Goal: Task Accomplishment & Management: Use online tool/utility

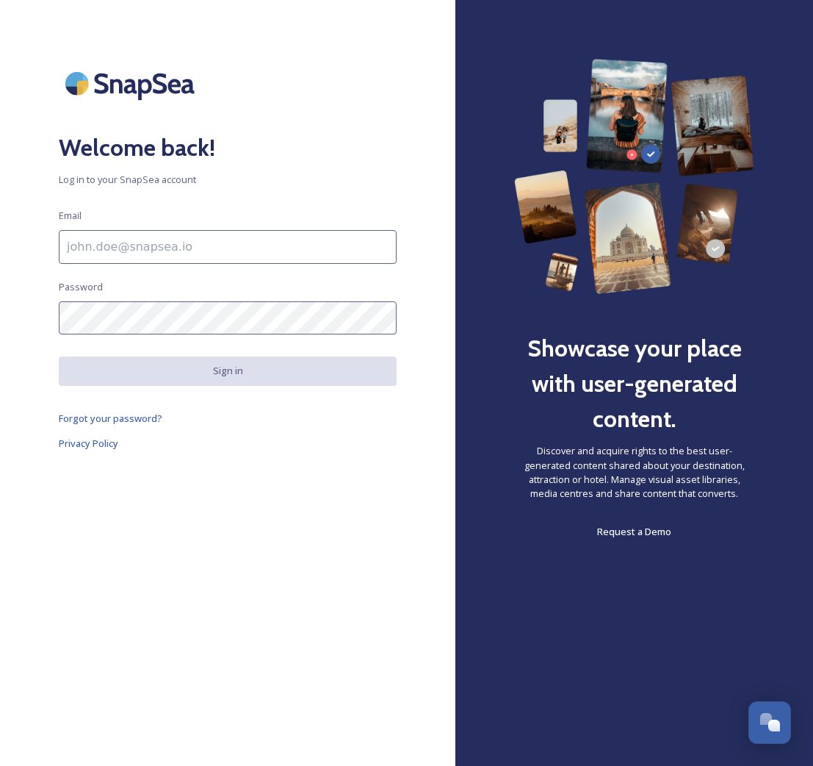
click at [207, 259] on input at bounding box center [228, 247] width 338 height 34
click at [208, 251] on input at bounding box center [228, 247] width 338 height 34
type input "[EMAIL_ADDRESS][DOMAIN_NAME]"
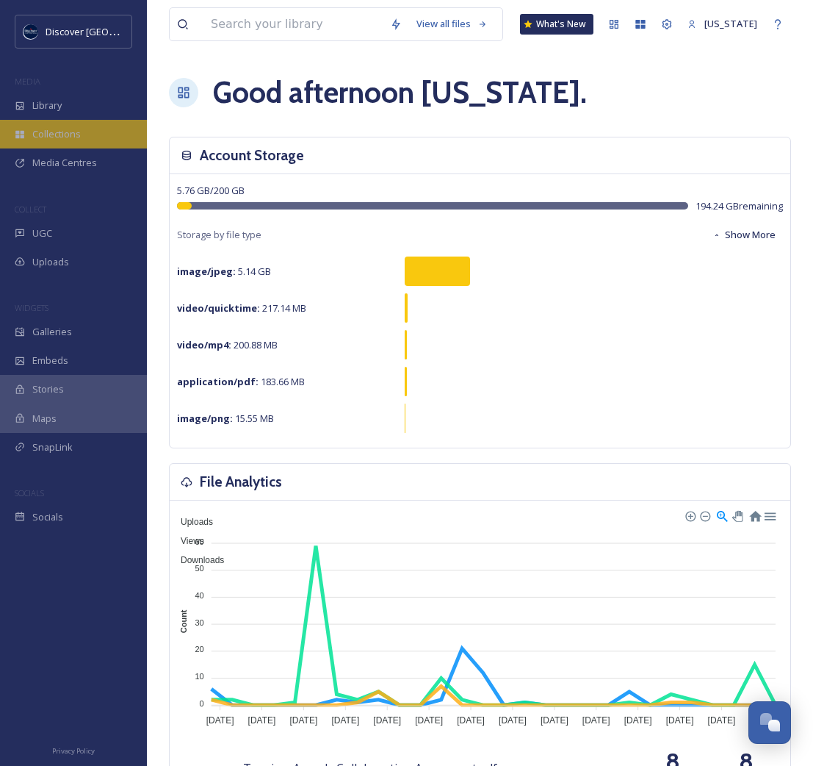
click at [67, 129] on span "Collections" at bounding box center [56, 134] width 48 height 14
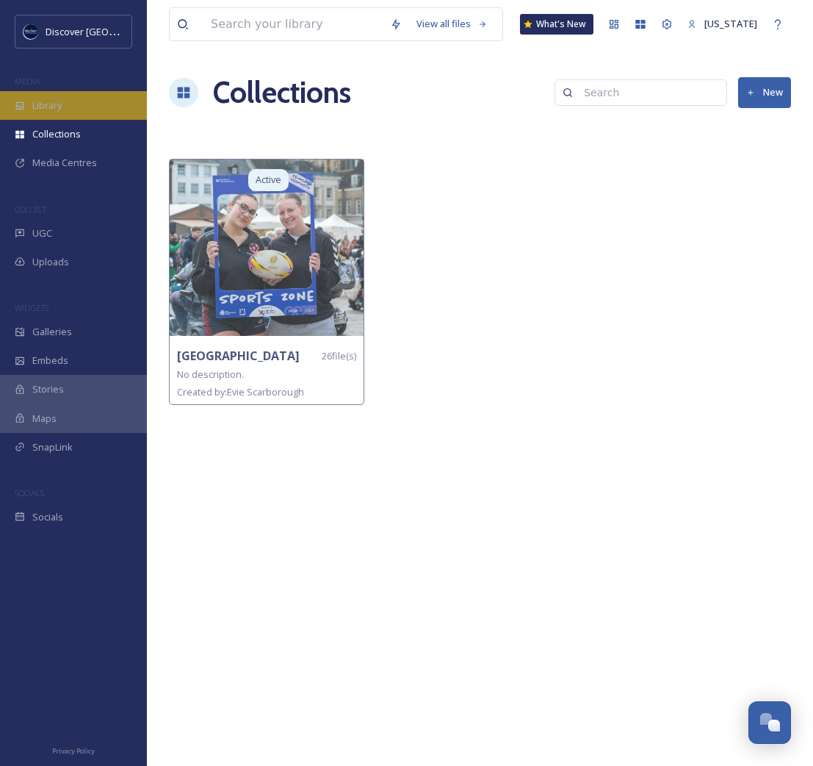
click at [60, 109] on span "Library" at bounding box center [46, 105] width 29 height 14
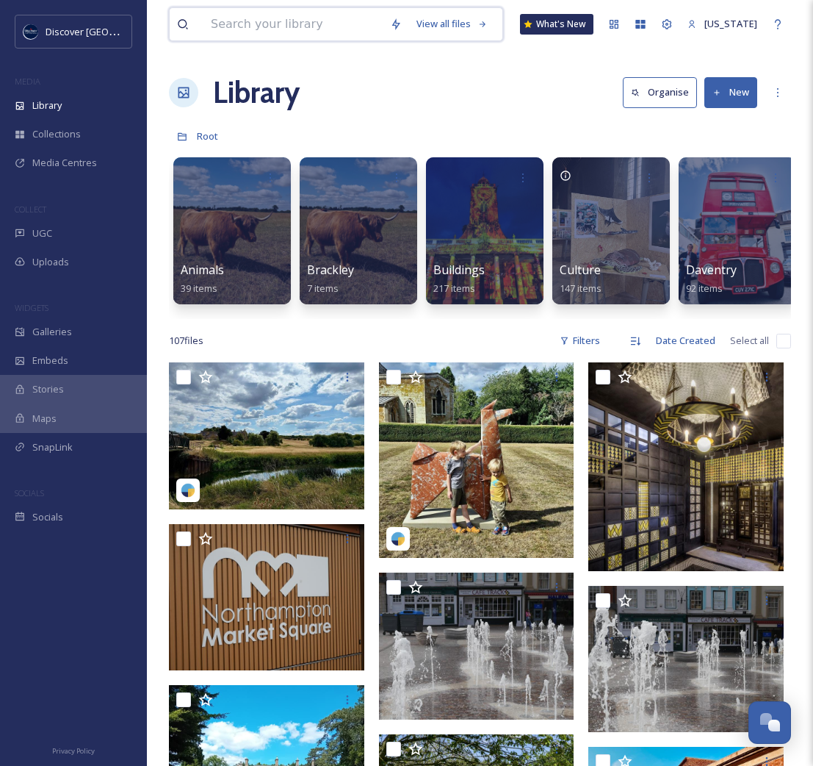
click at [301, 24] on input at bounding box center [293, 24] width 179 height 32
type input "fotheringhay"
type input "f"
click at [103, 133] on div "Collections" at bounding box center [73, 134] width 147 height 29
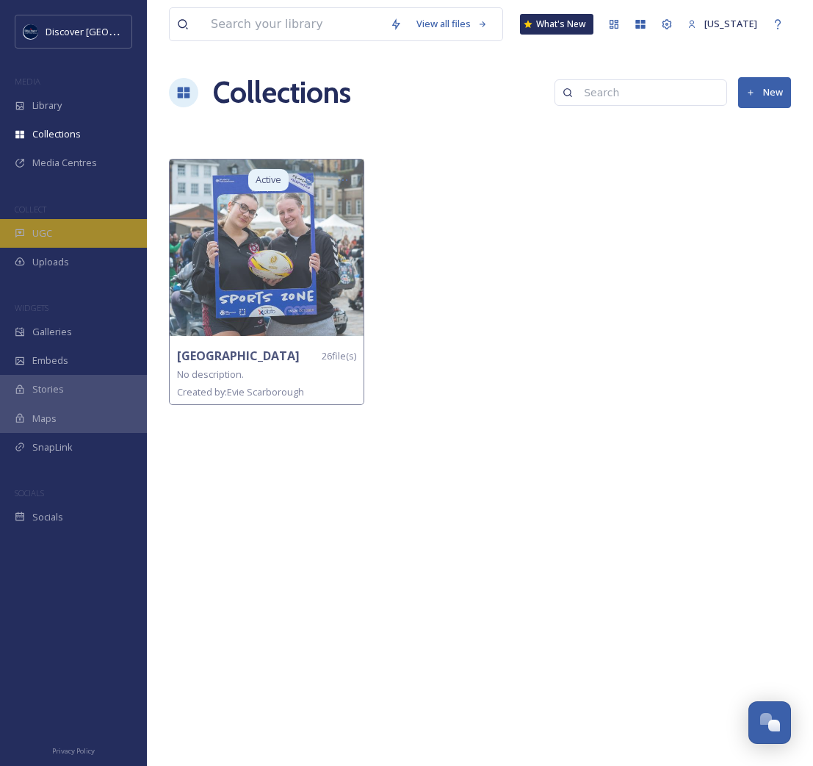
click at [79, 231] on div "UGC" at bounding box center [73, 233] width 147 height 29
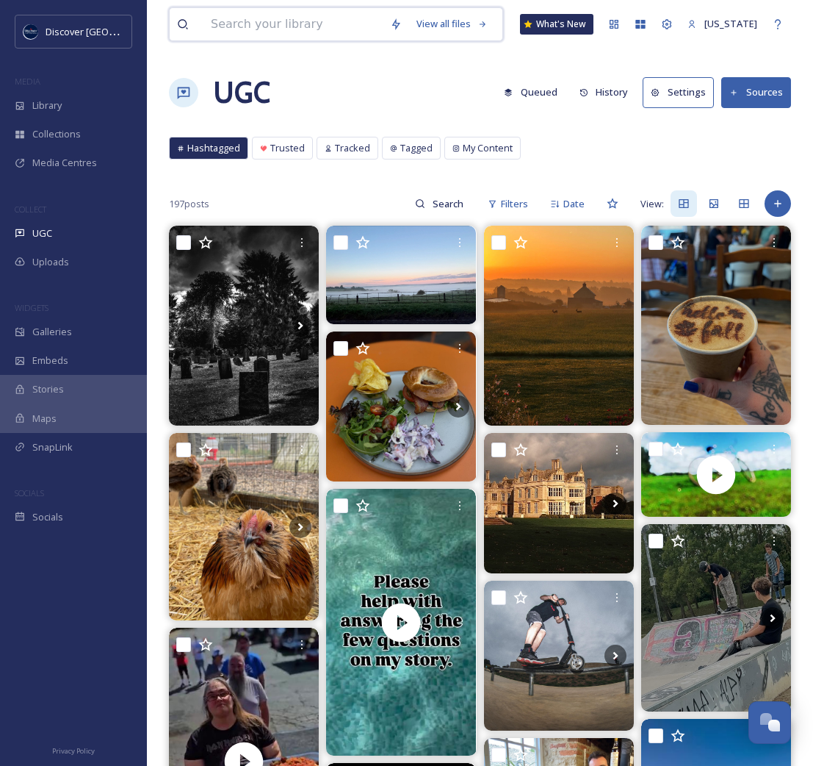
click at [294, 30] on input at bounding box center [293, 24] width 179 height 32
type input "fotheringhy"
type input "fotheringhay castle"
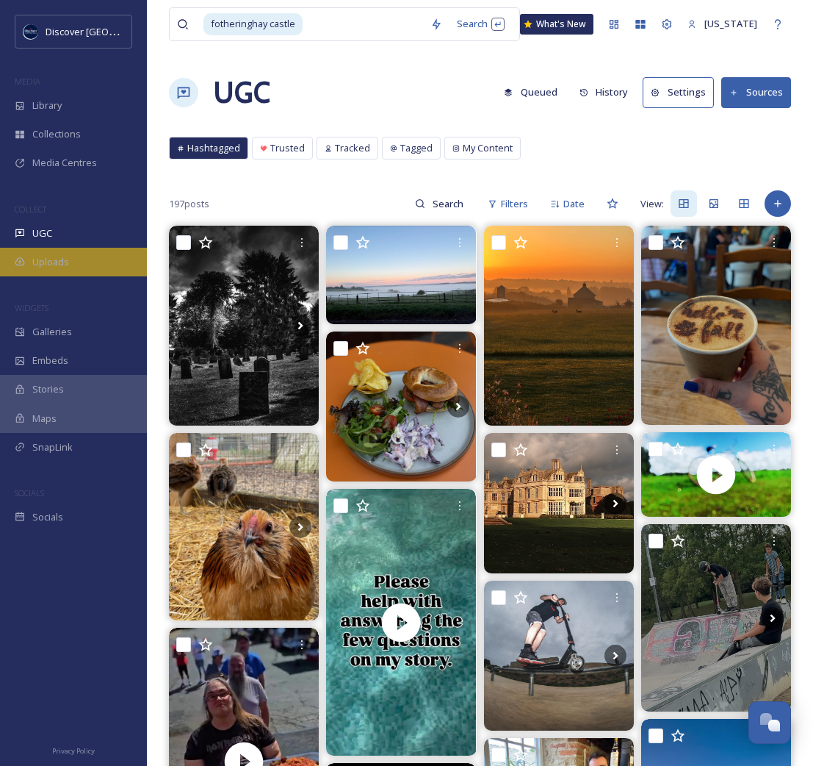
click at [51, 267] on div "Uploads" at bounding box center [73, 262] width 147 height 29
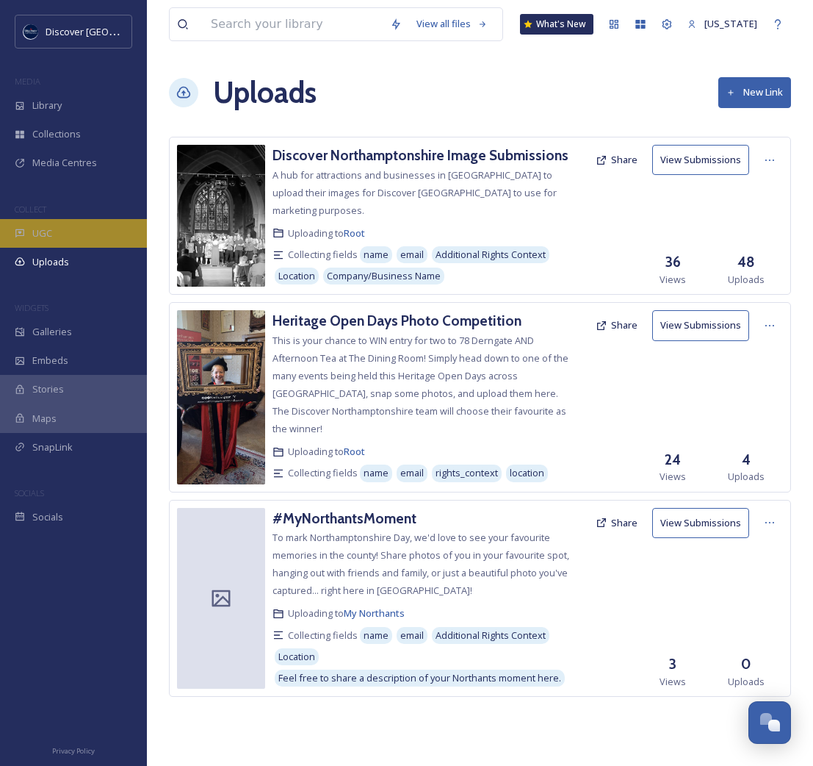
click at [80, 239] on div "UGC" at bounding box center [73, 233] width 147 height 29
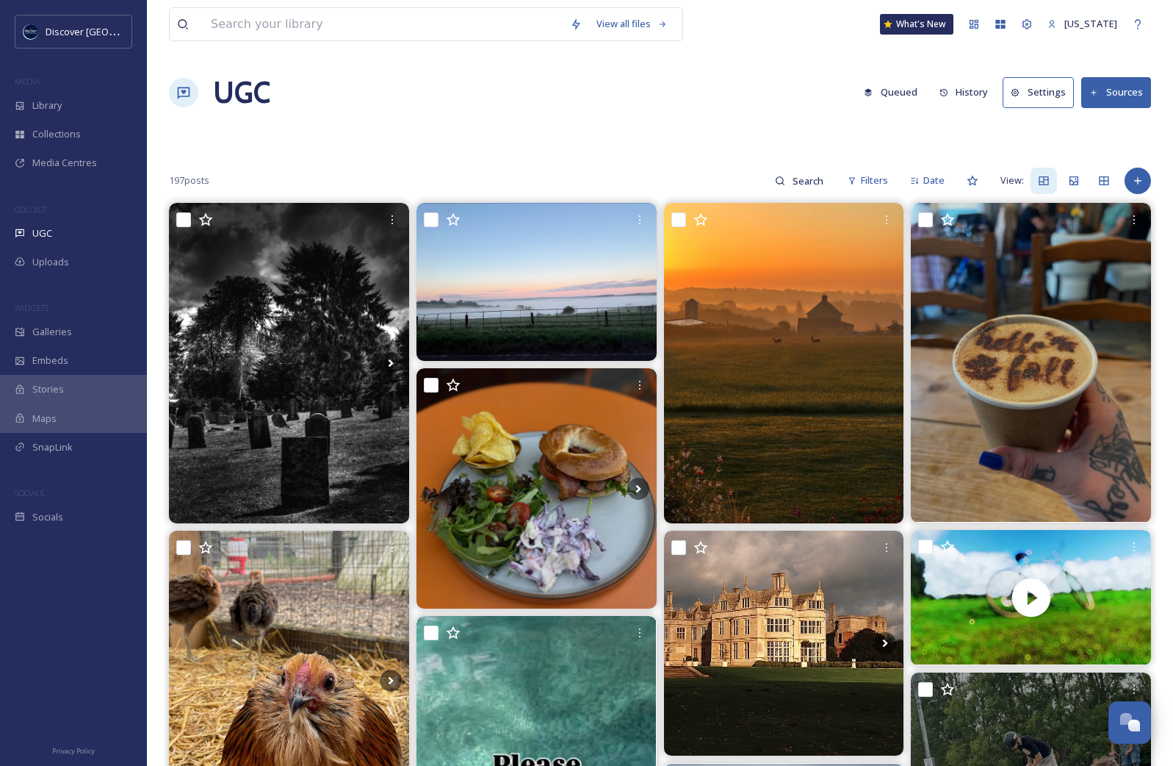
click at [813, 96] on button "Sources" at bounding box center [1117, 92] width 70 height 30
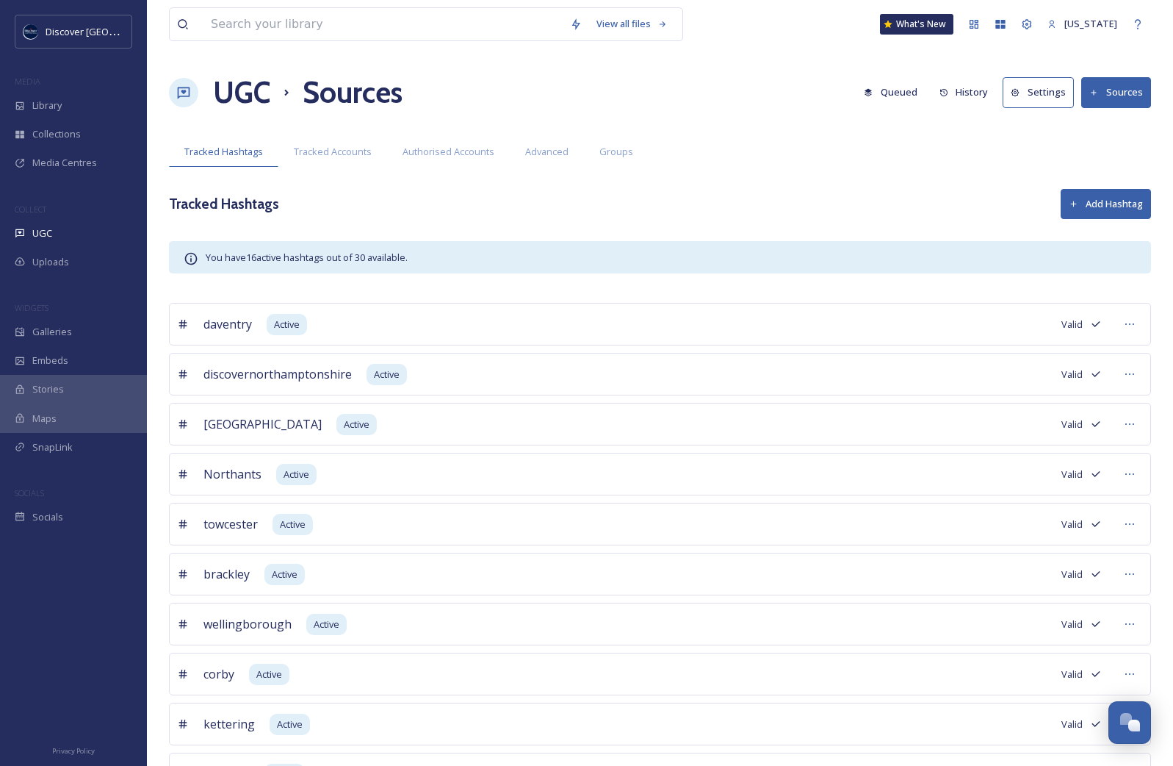
click at [813, 213] on button "Add Hashtag" at bounding box center [1106, 204] width 90 height 30
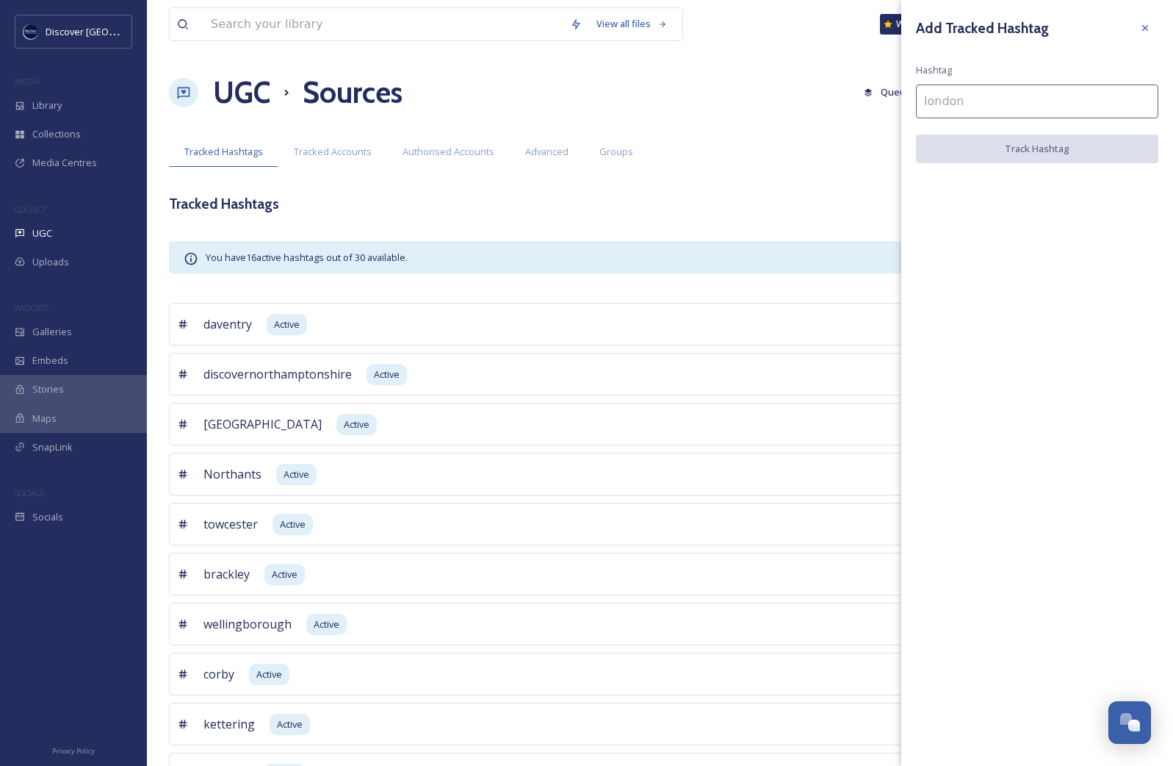
click at [813, 107] on input at bounding box center [1037, 102] width 242 height 34
type input "£"
type input "fotheringhay"
click at [813, 141] on button "Track Hashtag" at bounding box center [1037, 149] width 242 height 30
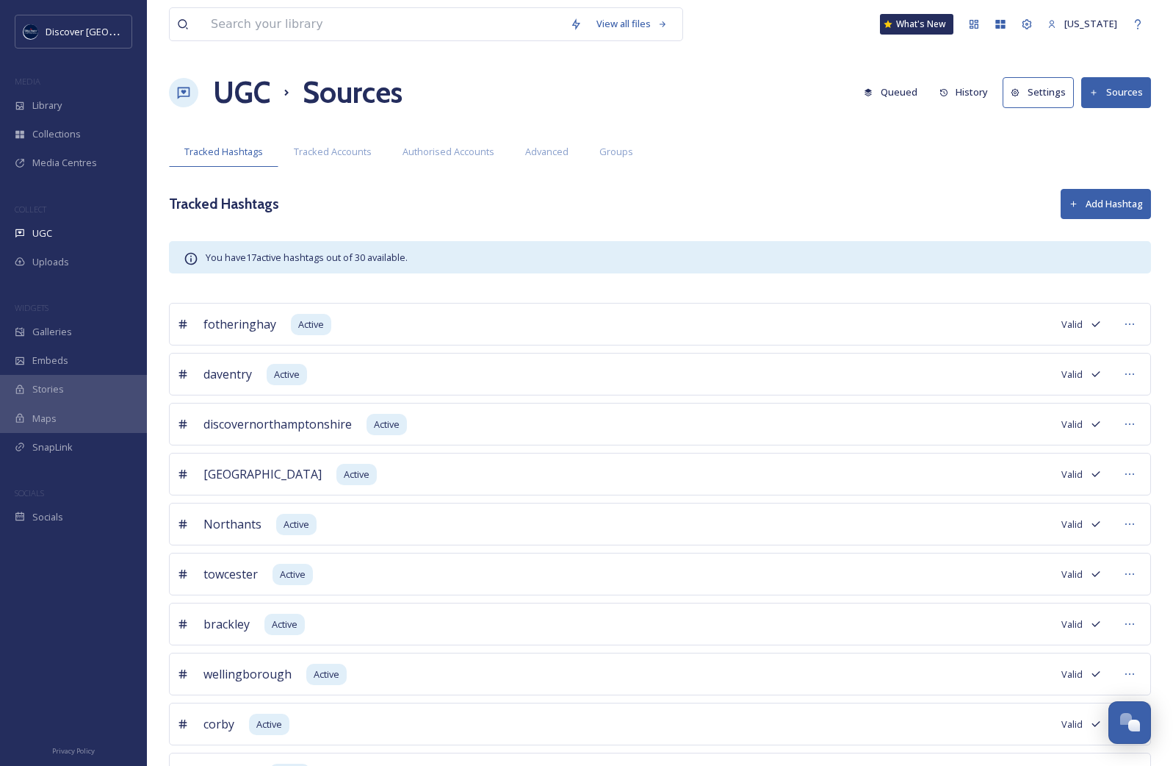
click at [570, 317] on div "fotheringhay Active Valid" at bounding box center [660, 324] width 982 height 43
click at [265, 23] on input at bounding box center [383, 24] width 359 height 32
type input "fotheringhay"
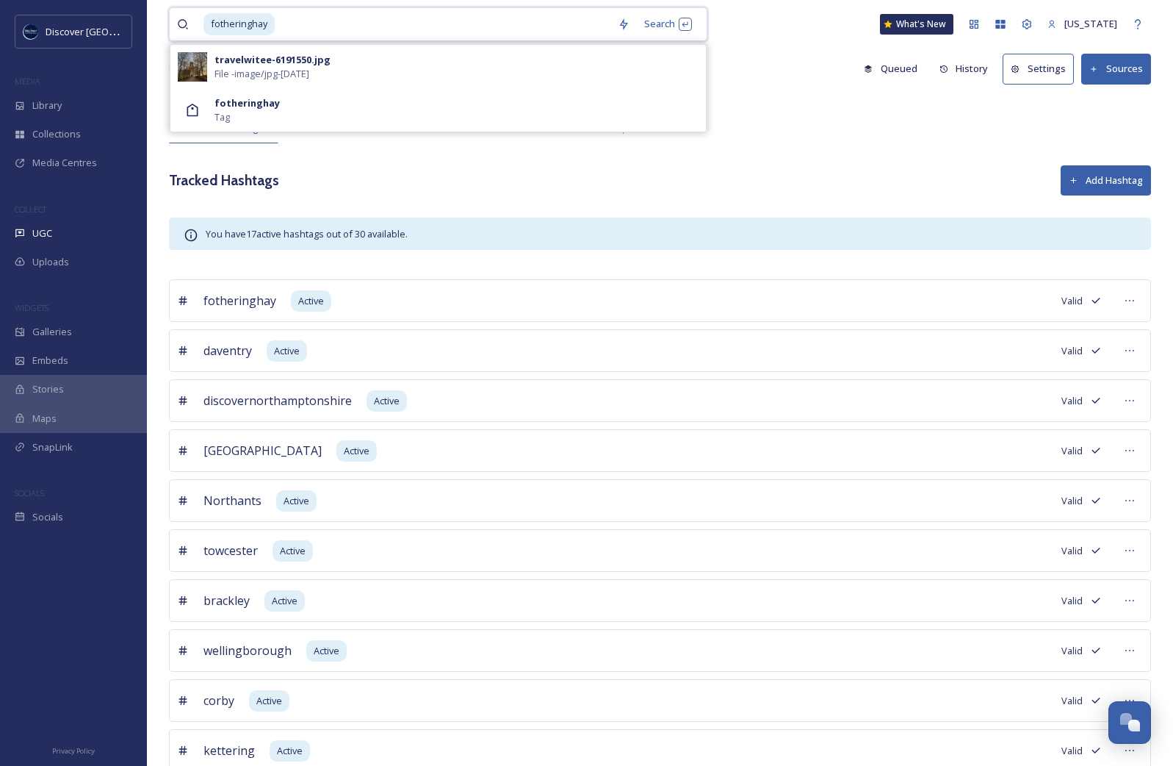
scroll to position [25, 0]
click at [669, 22] on div "Search Press Enter to search" at bounding box center [668, 24] width 62 height 29
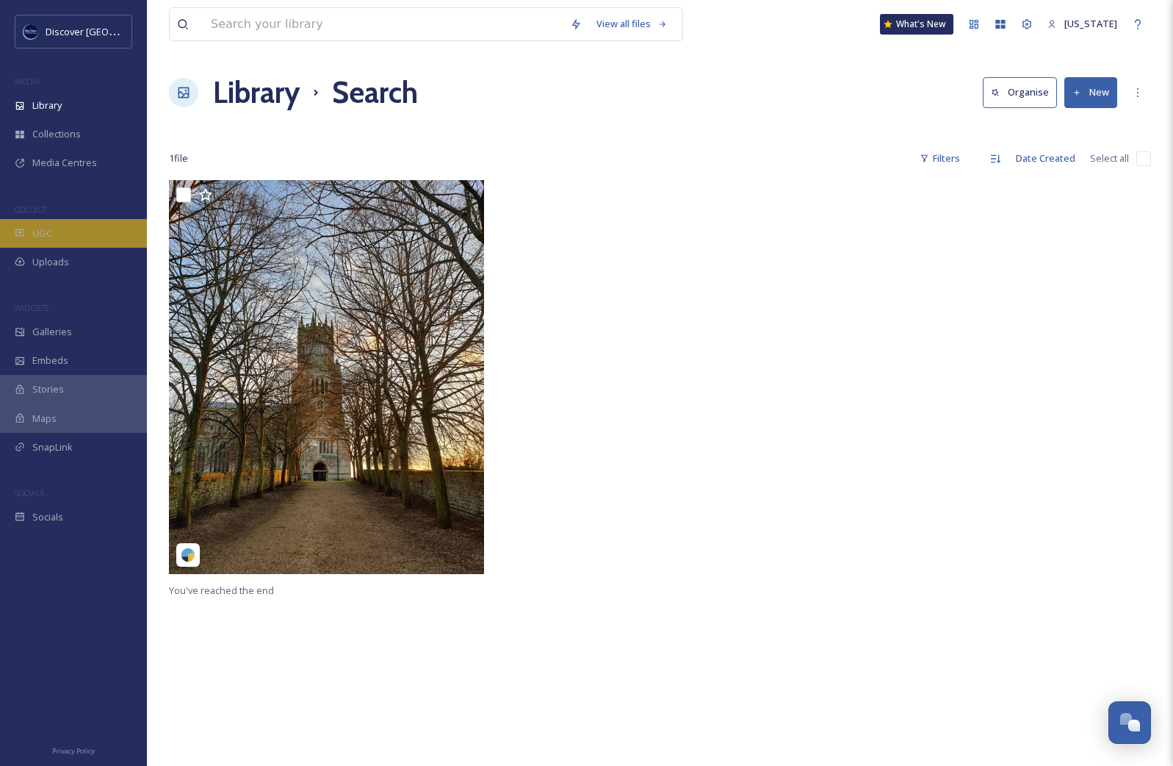
click at [84, 234] on div "UGC" at bounding box center [73, 233] width 147 height 29
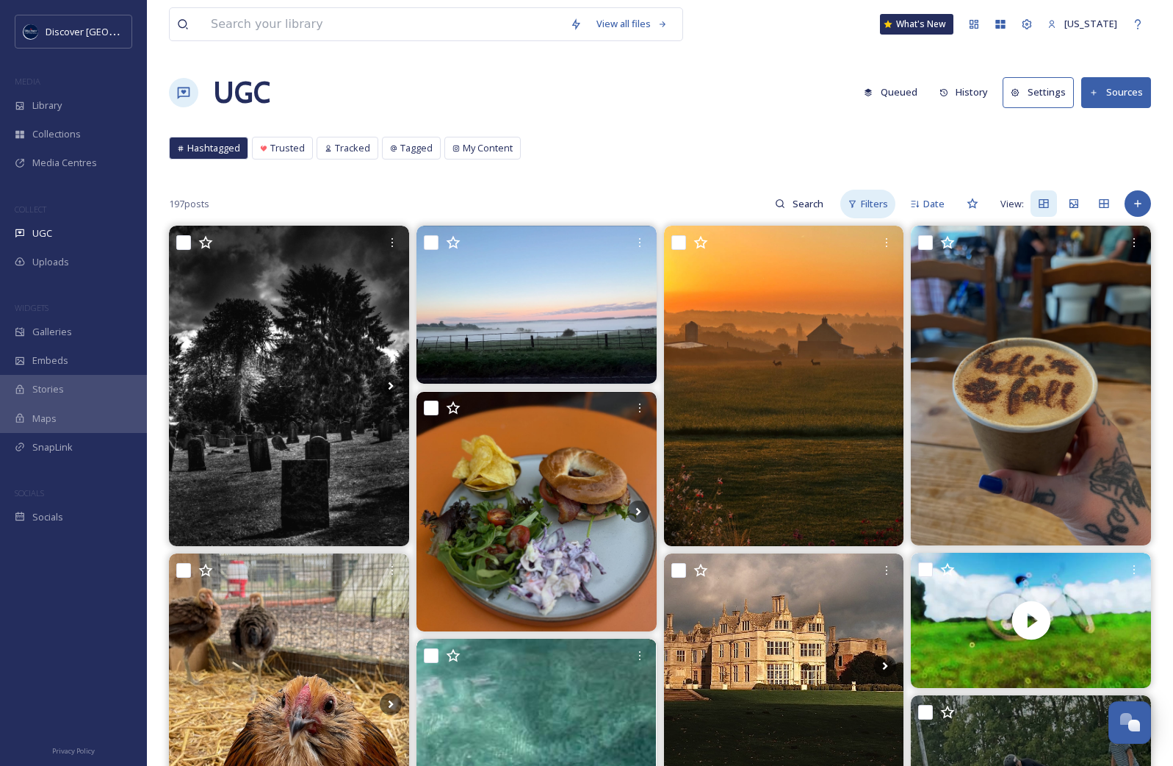
click at [813, 209] on span "Filters" at bounding box center [874, 204] width 27 height 14
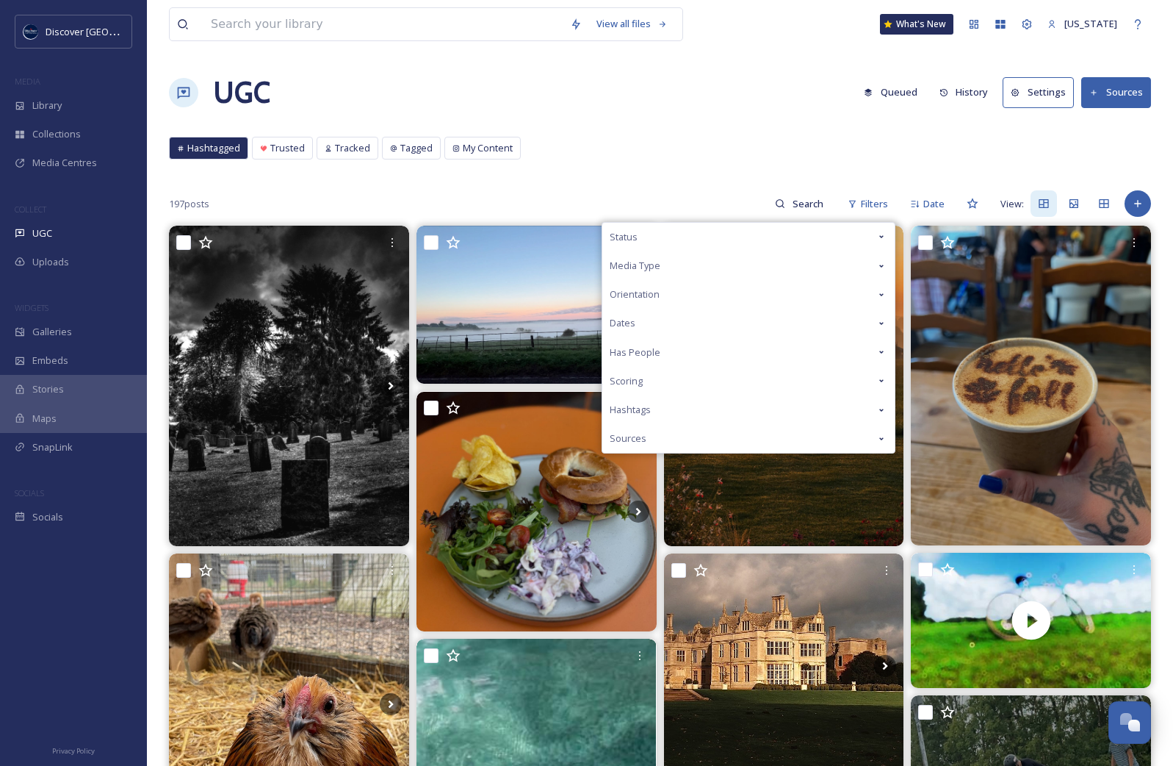
click at [694, 407] on div "Hashtags" at bounding box center [749, 409] width 292 height 29
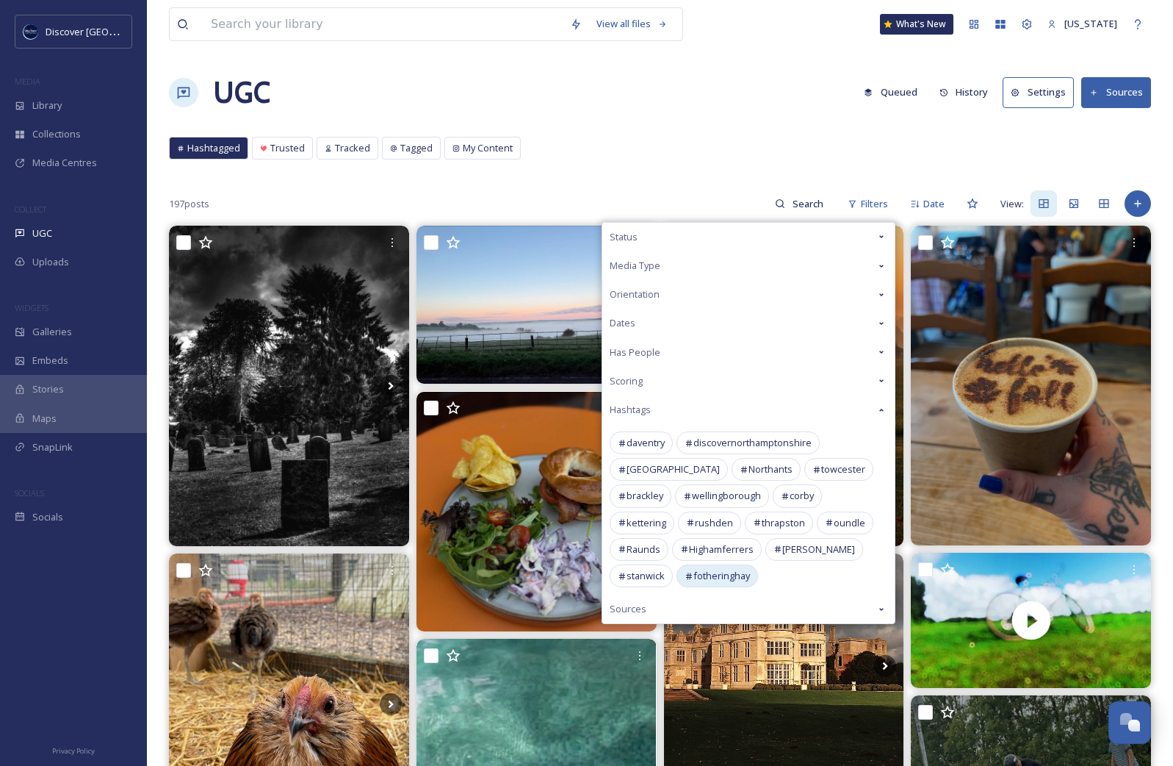
click at [723, 575] on span "fotheringhay" at bounding box center [722, 576] width 57 height 14
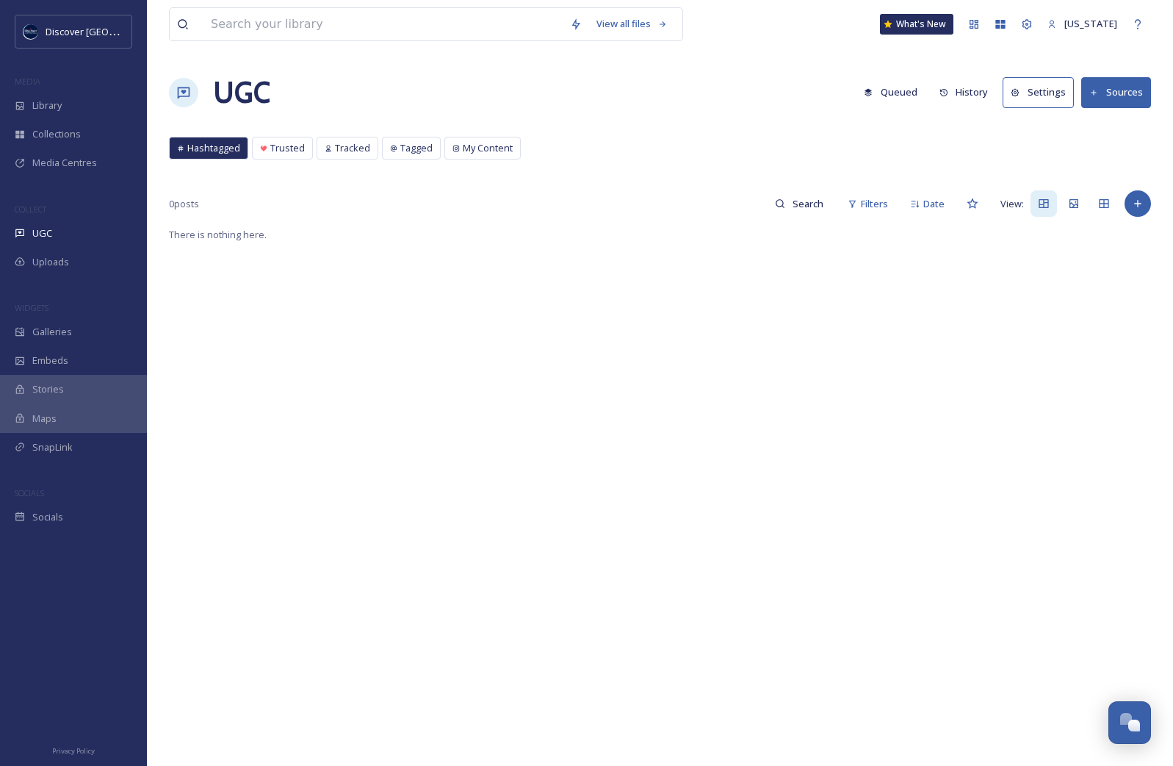
click at [627, 151] on div "Hashtagged Trusted Tracked Tagged My Content Hashtagged Trusted Tracked Tagged …" at bounding box center [660, 152] width 982 height 30
click at [483, 147] on span "My Content" at bounding box center [488, 148] width 50 height 14
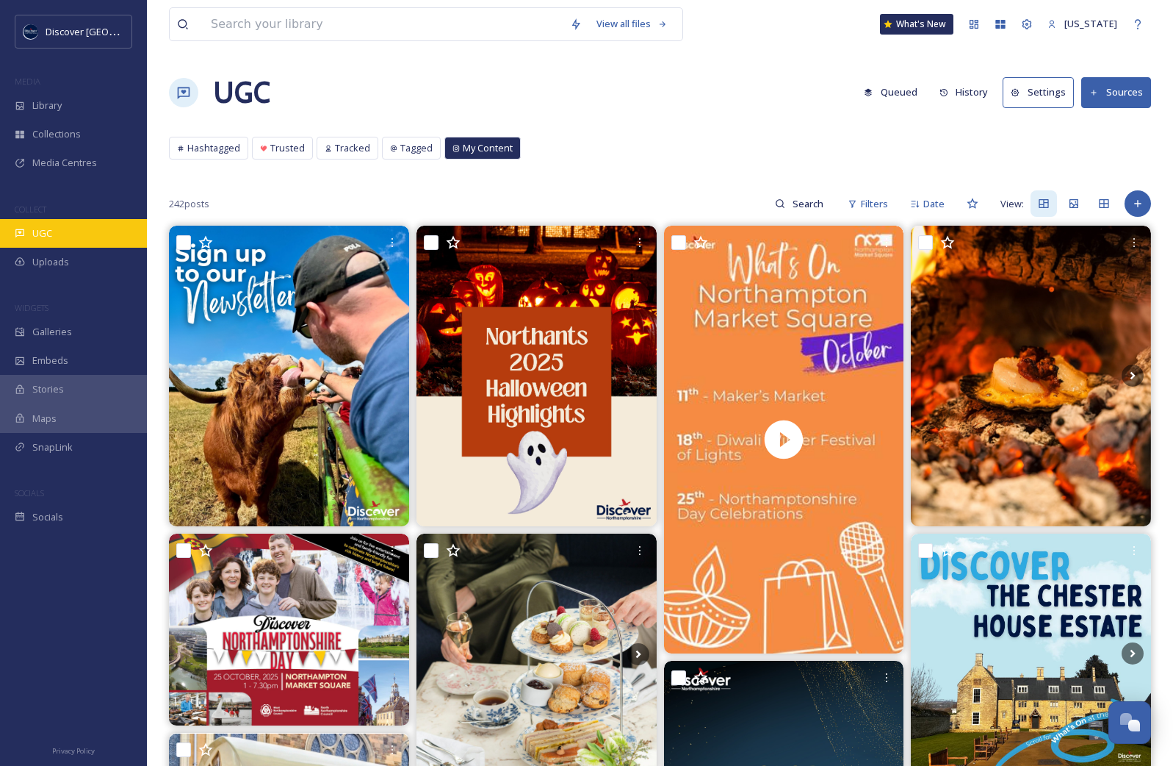
click at [67, 231] on div "UGC" at bounding box center [73, 233] width 147 height 29
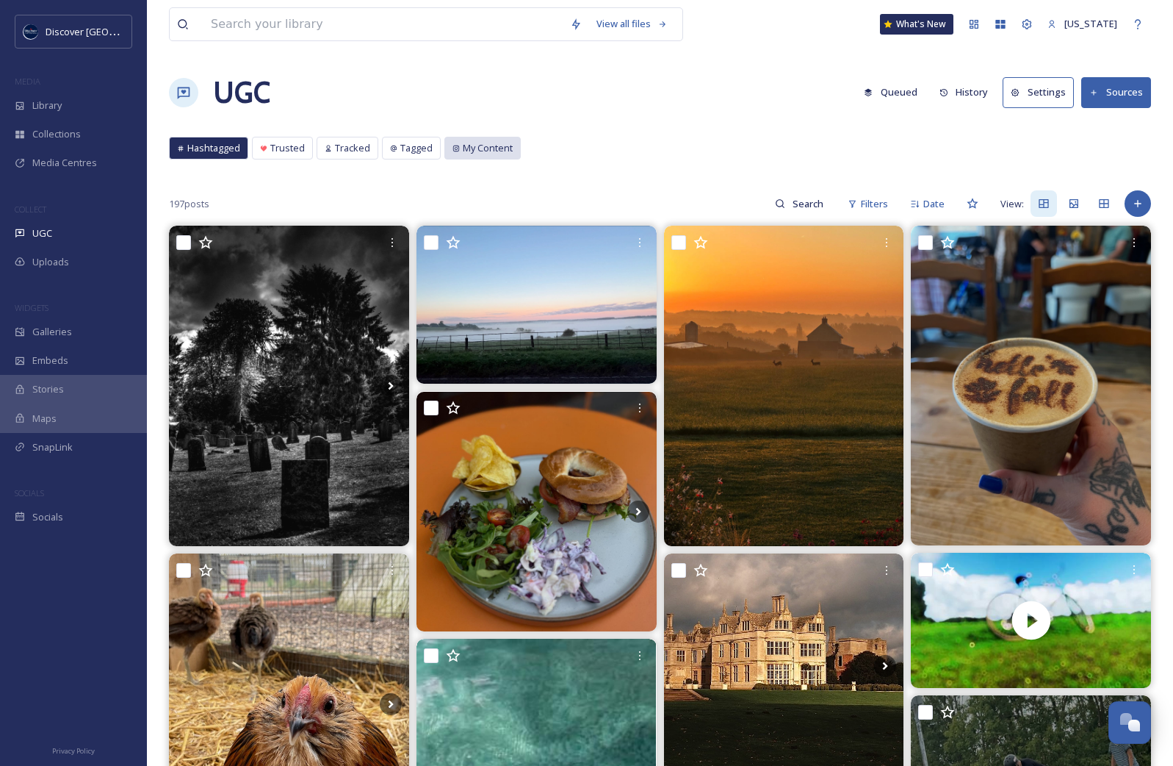
click at [495, 148] on span "My Content" at bounding box center [488, 148] width 50 height 14
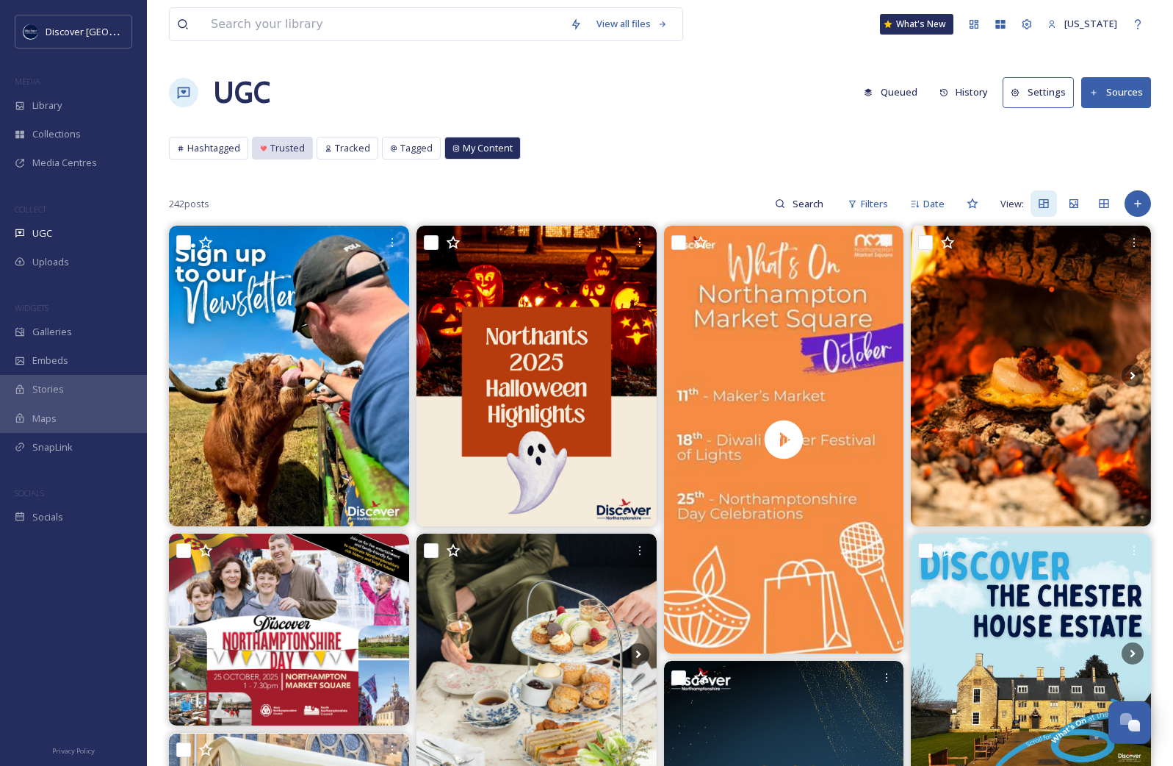
click at [298, 141] on span "Trusted" at bounding box center [287, 148] width 35 height 14
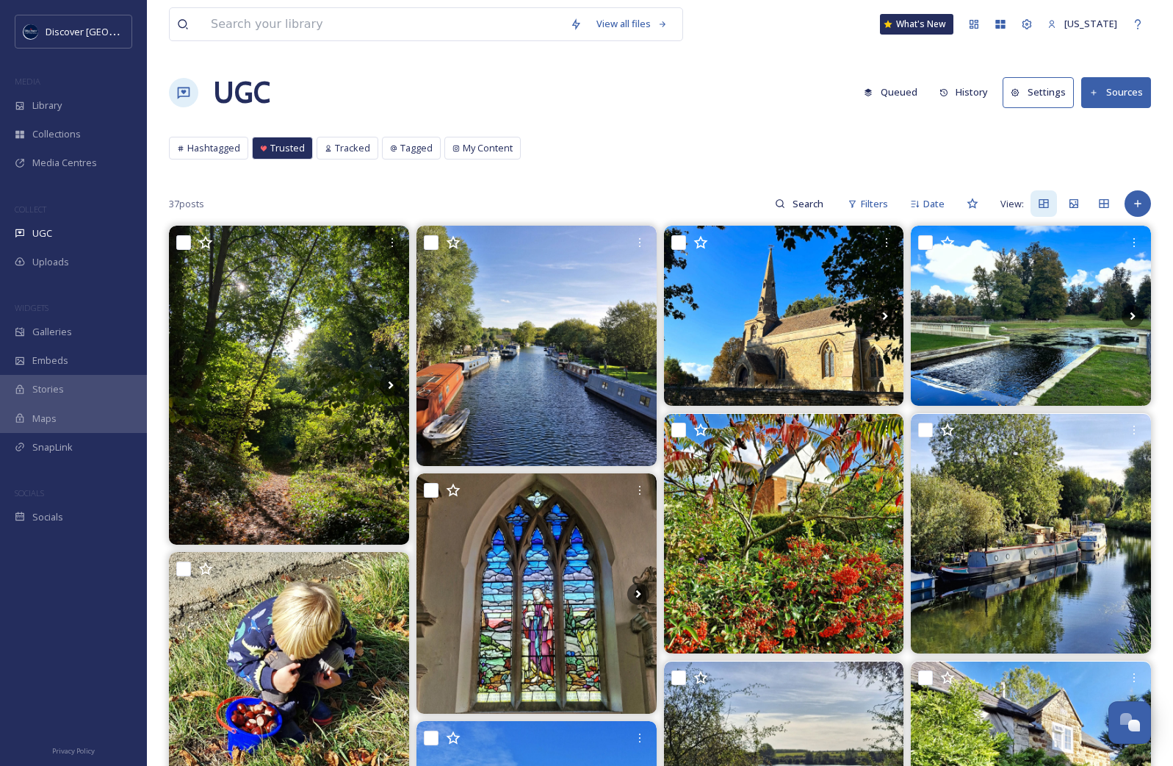
drag, startPoint x: 201, startPoint y: 139, endPoint x: 205, endPoint y: 131, distance: 8.9
click at [201, 138] on div "Hashtagged" at bounding box center [209, 147] width 78 height 21
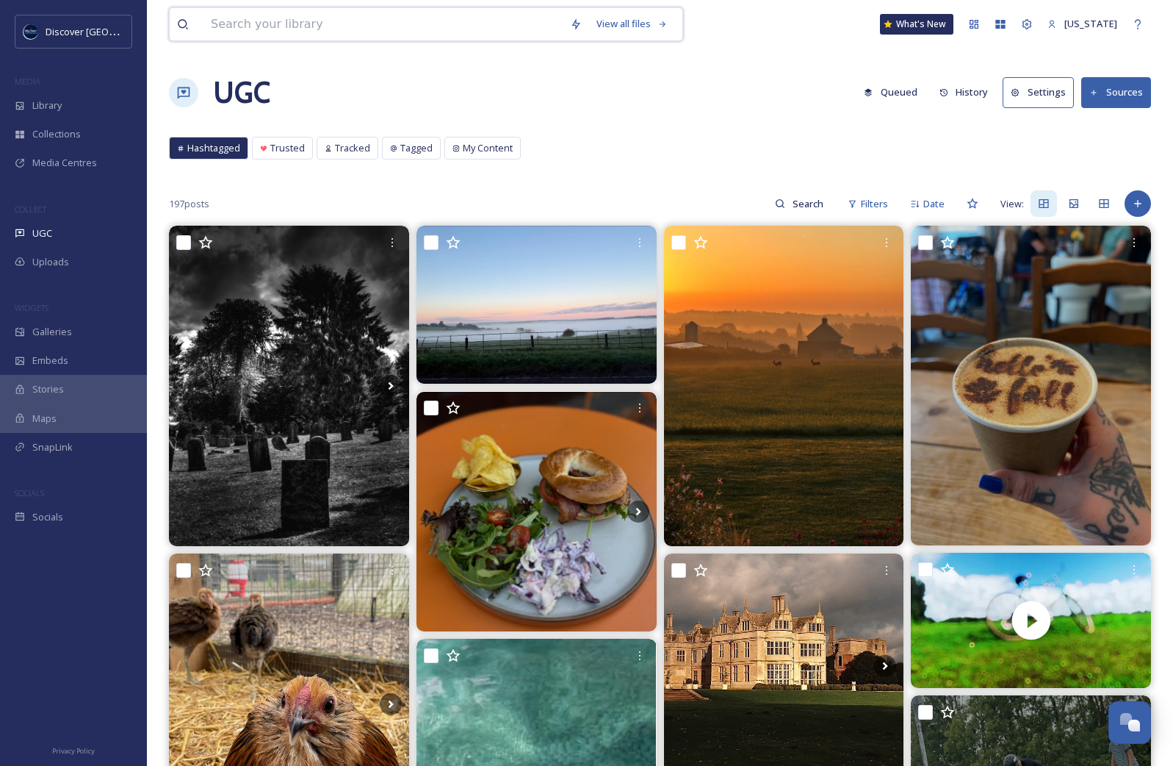
click at [264, 24] on input at bounding box center [383, 24] width 359 height 32
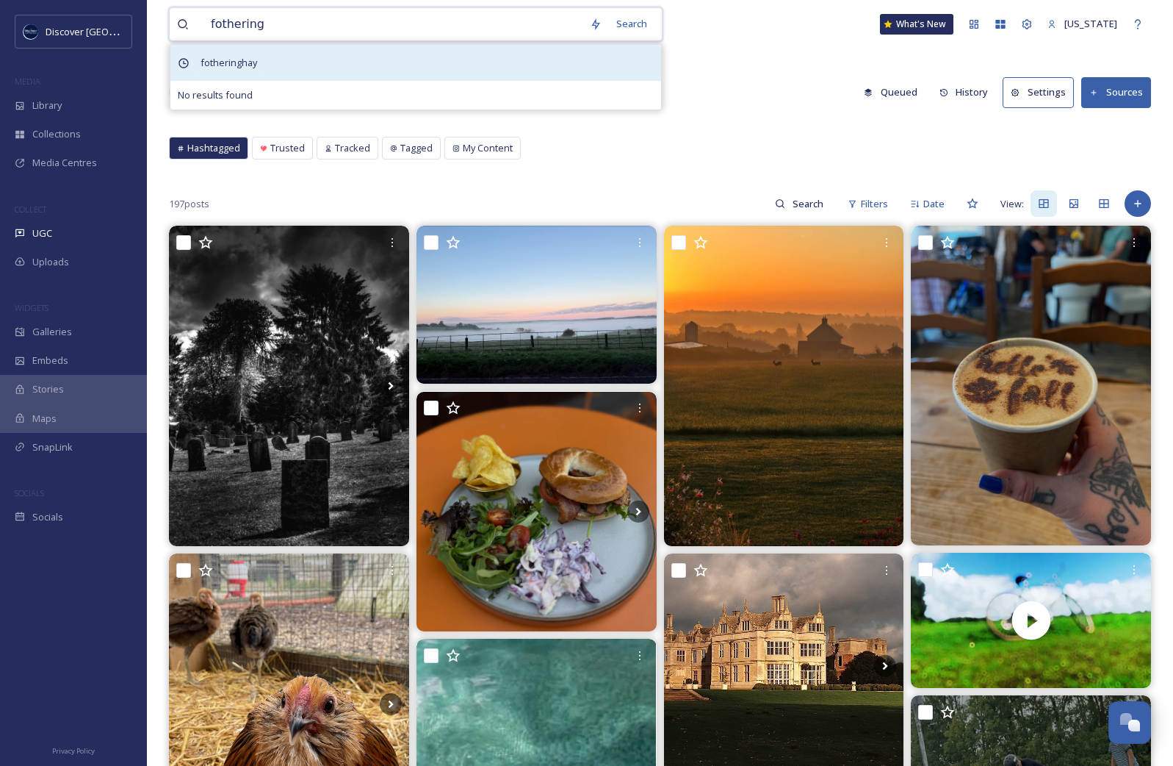
type input "fothering"
click at [245, 62] on span "fotheringhay" at bounding box center [228, 62] width 71 height 21
click at [395, 55] on div "fotheringhay" at bounding box center [415, 63] width 491 height 36
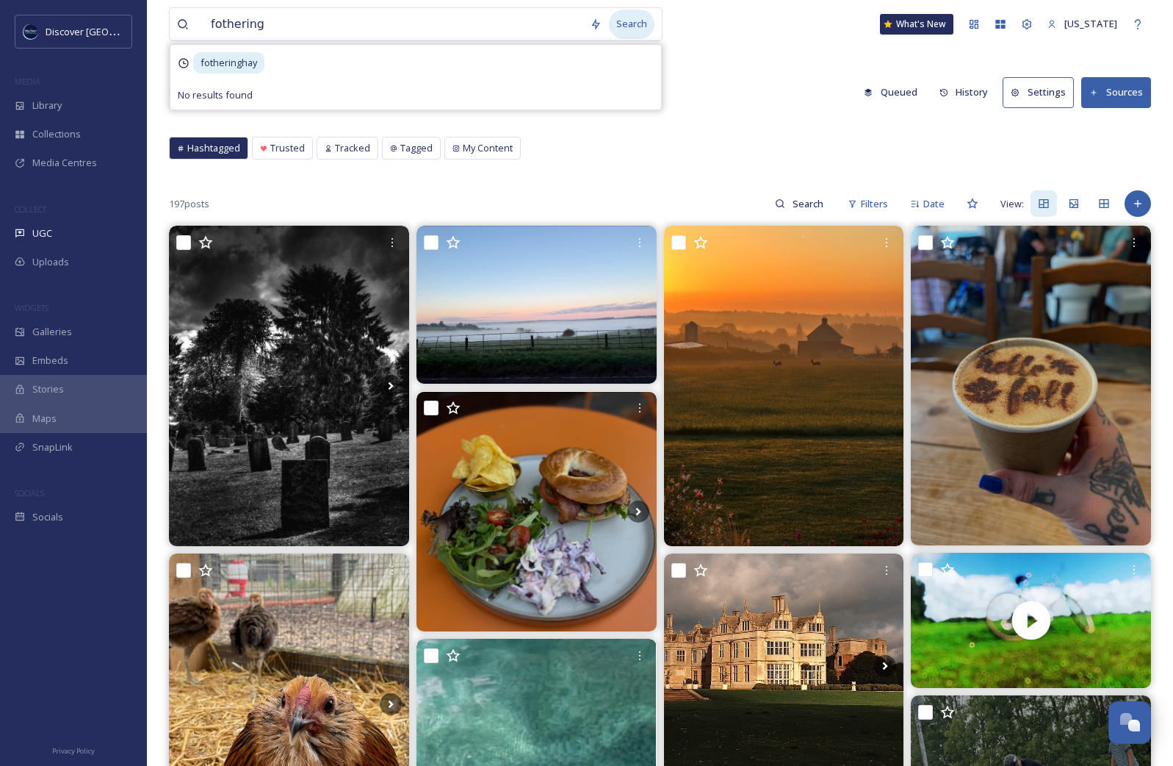
click at [620, 29] on div "Search" at bounding box center [632, 24] width 46 height 29
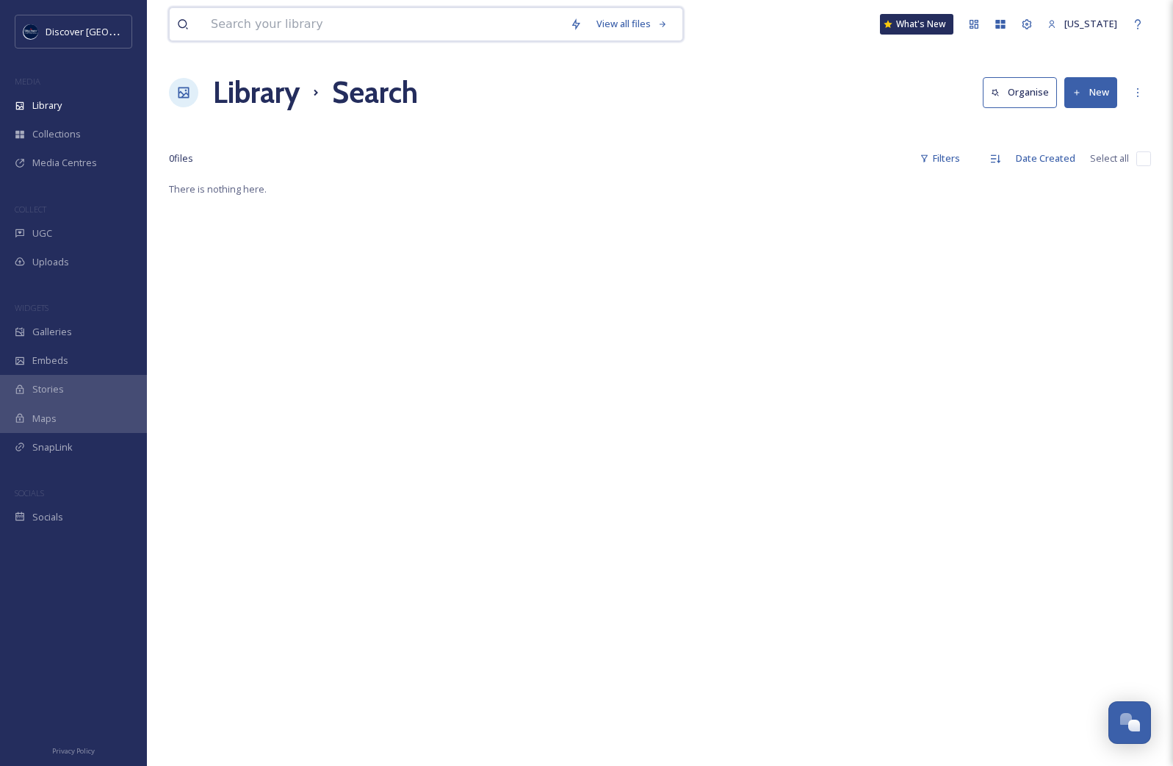
click at [356, 28] on input at bounding box center [383, 24] width 359 height 32
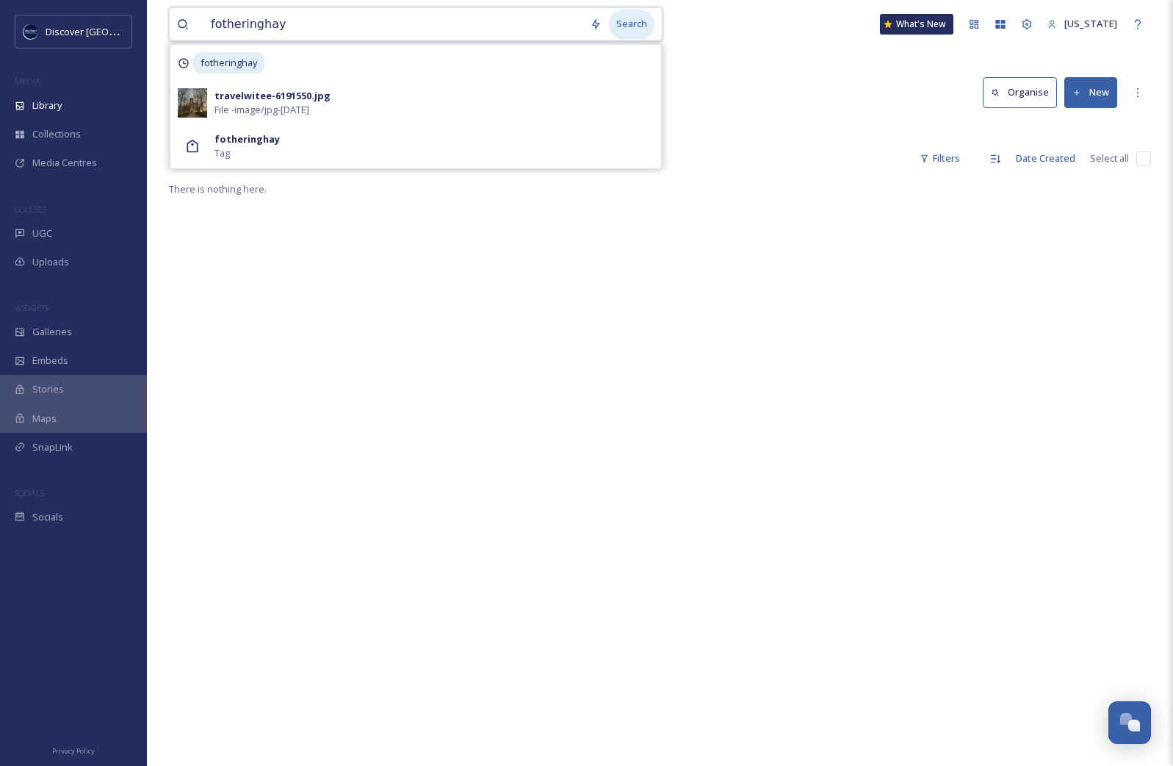
type input "fotheringhay"
click at [647, 32] on div "Search" at bounding box center [632, 24] width 46 height 29
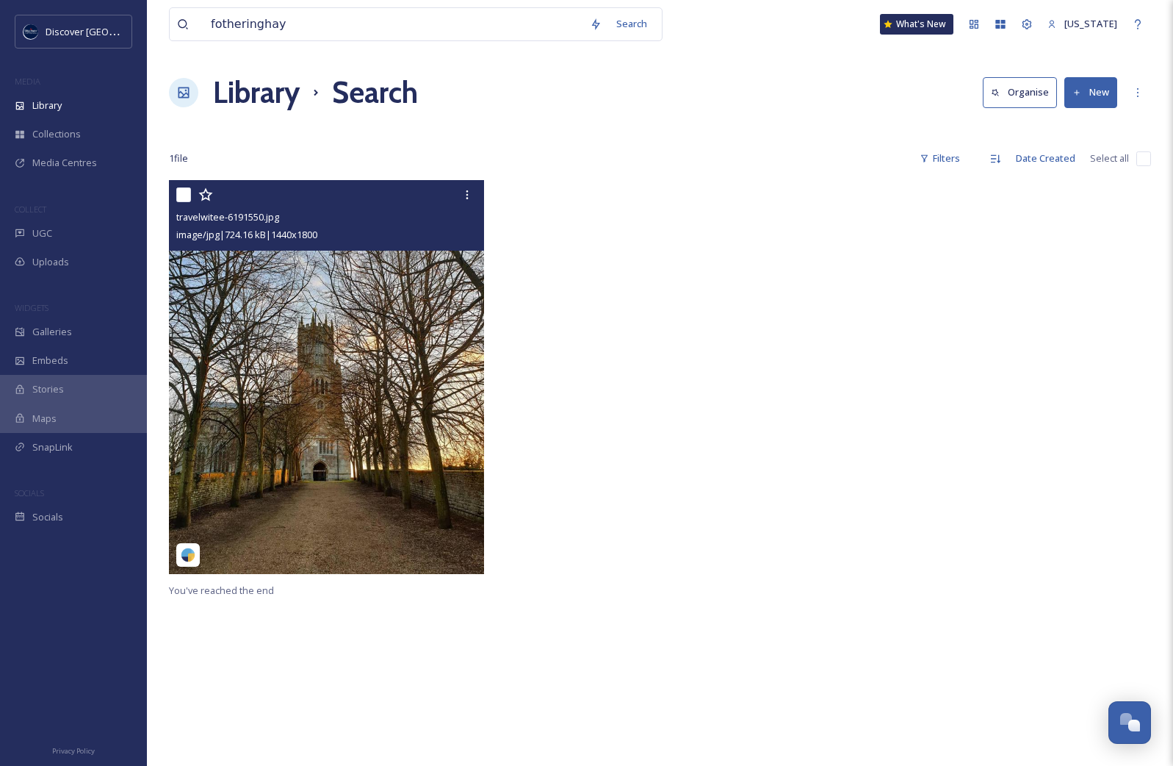
click at [426, 287] on img at bounding box center [326, 377] width 315 height 394
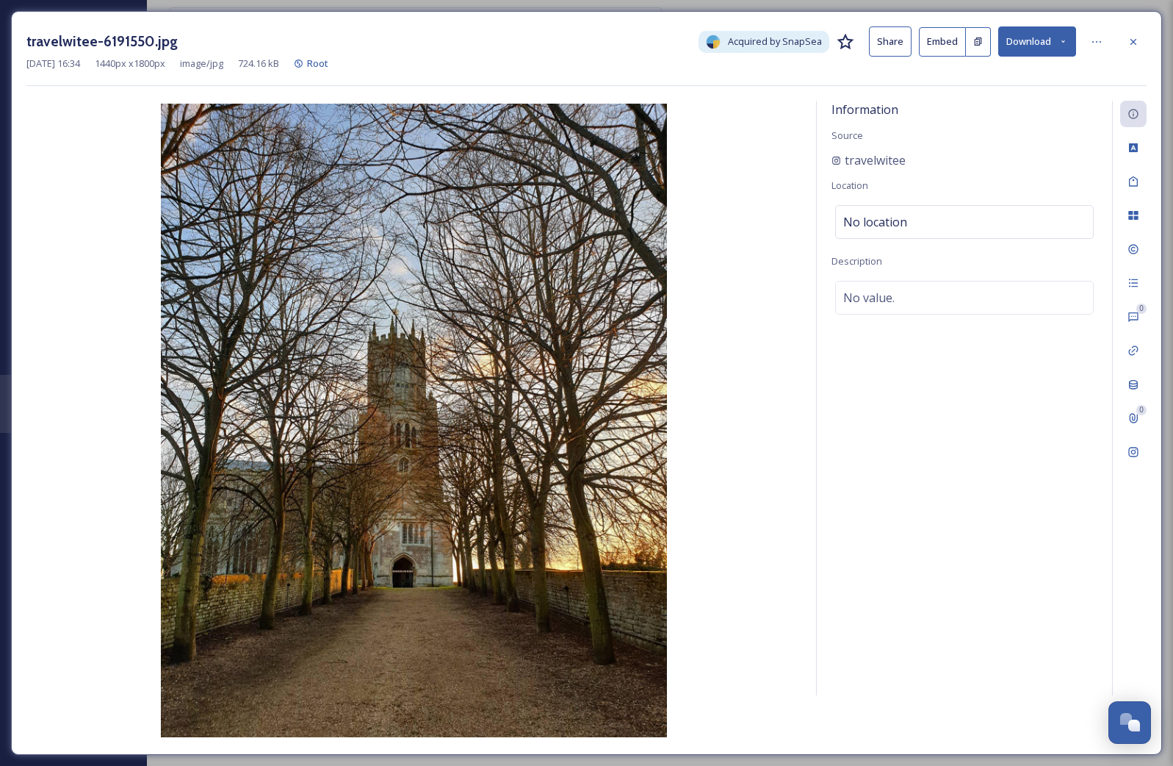
click at [813, 47] on button "Download" at bounding box center [1038, 41] width 78 height 30
click at [813, 75] on span "Download Original (1440 x 1800)" at bounding box center [999, 75] width 139 height 14
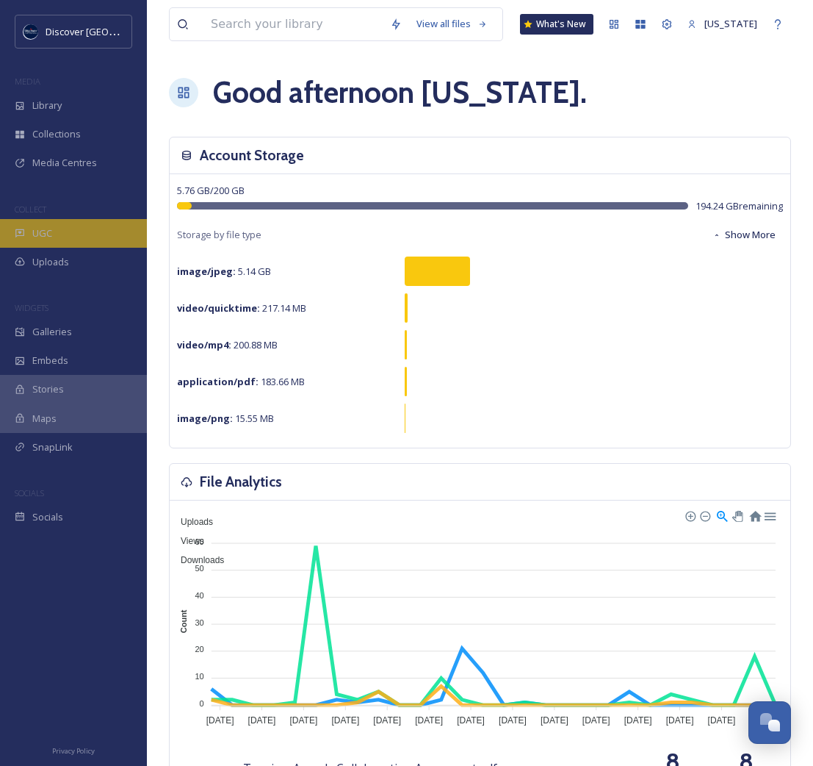
click at [66, 234] on div "UGC" at bounding box center [73, 233] width 147 height 29
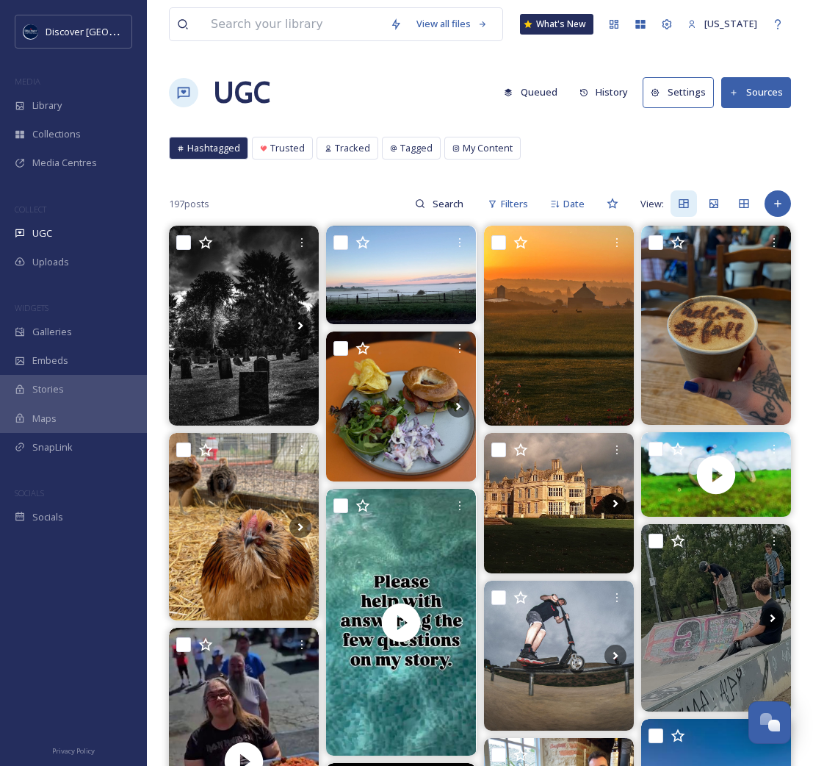
click at [769, 94] on button "Sources" at bounding box center [757, 92] width 70 height 30
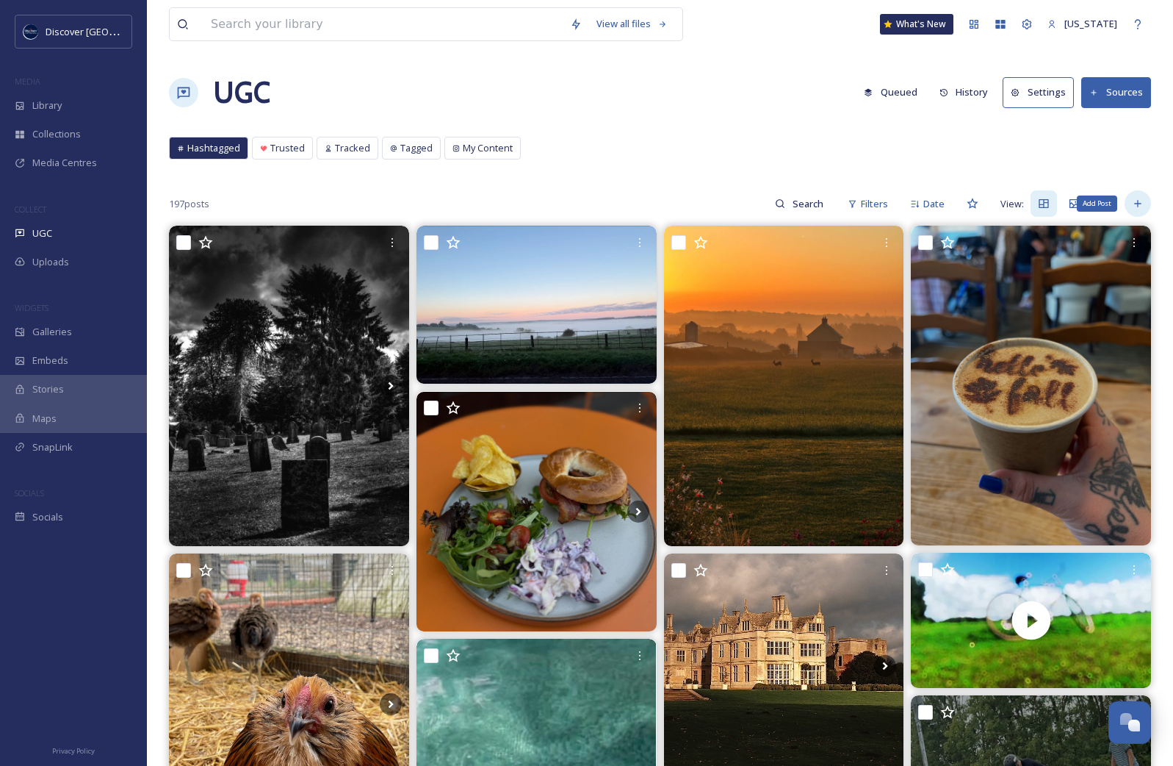
click at [813, 208] on icon at bounding box center [1138, 204] width 12 height 12
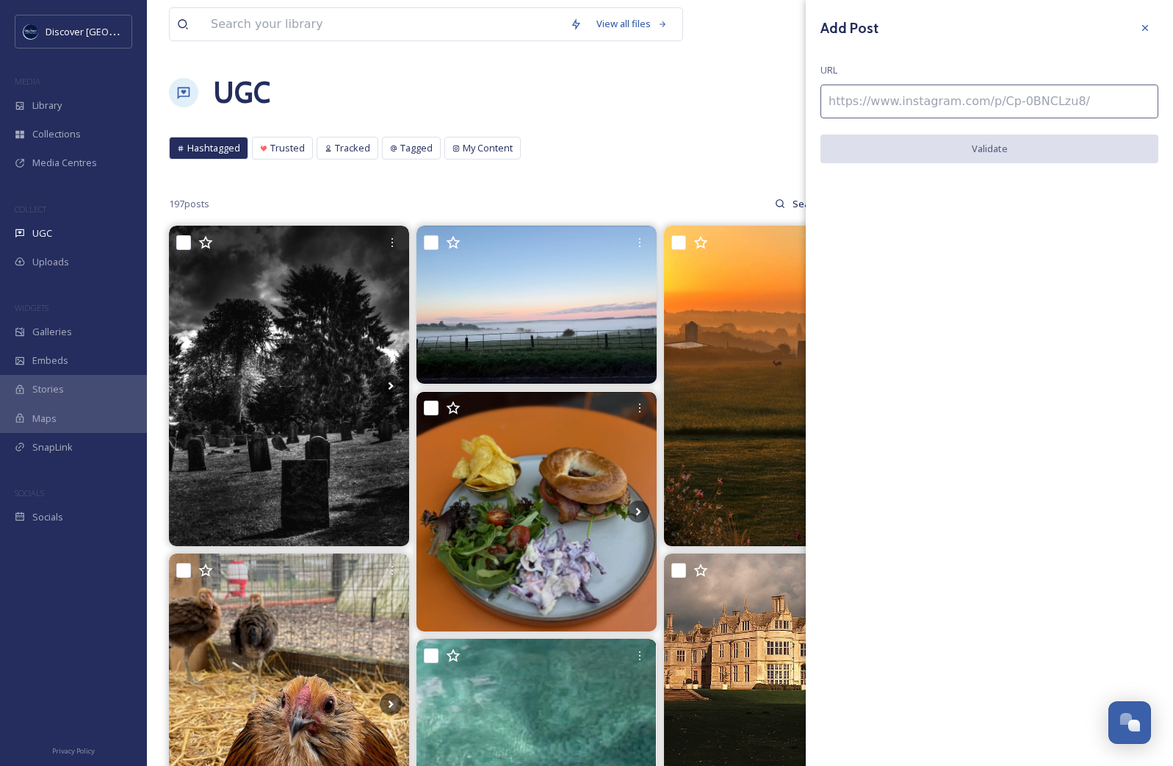
click at [813, 106] on input at bounding box center [990, 102] width 338 height 34
paste input "https://www.instagram.com/p/CLz-l_Njyir/"
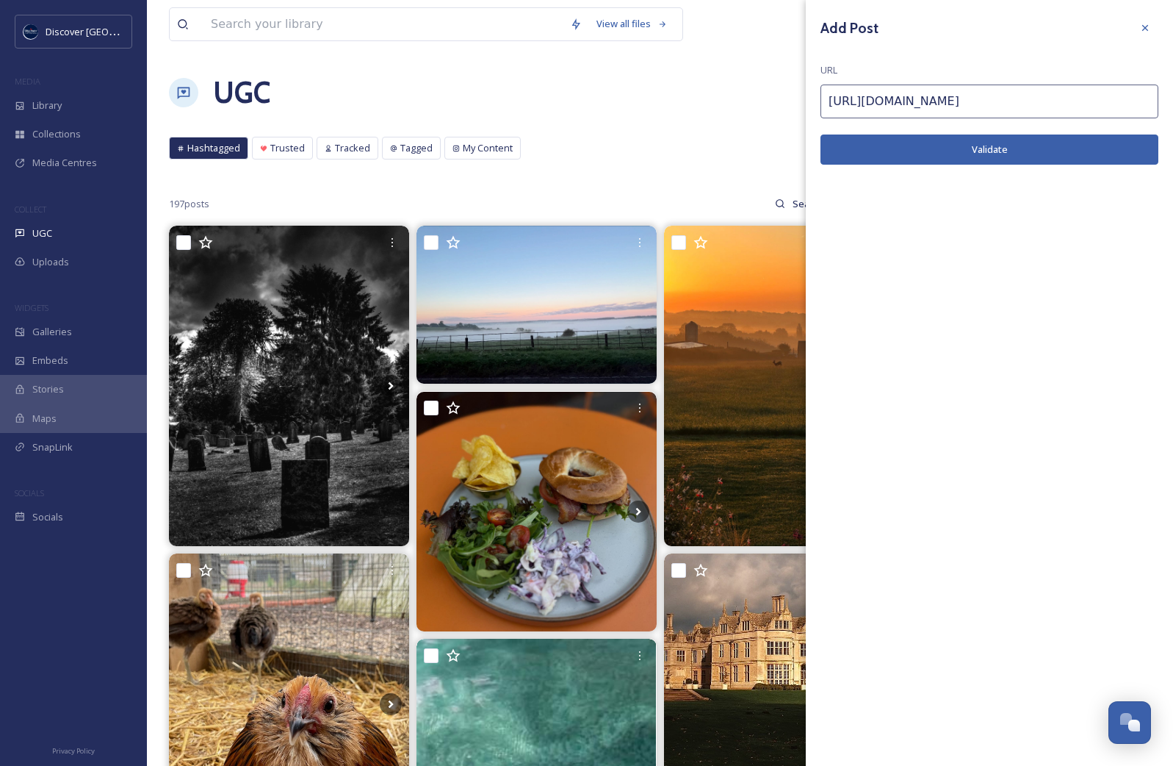
type input "https://www.instagram.com/p/CLz-l_Njyir/"
click at [813, 155] on button "Validate" at bounding box center [990, 149] width 338 height 30
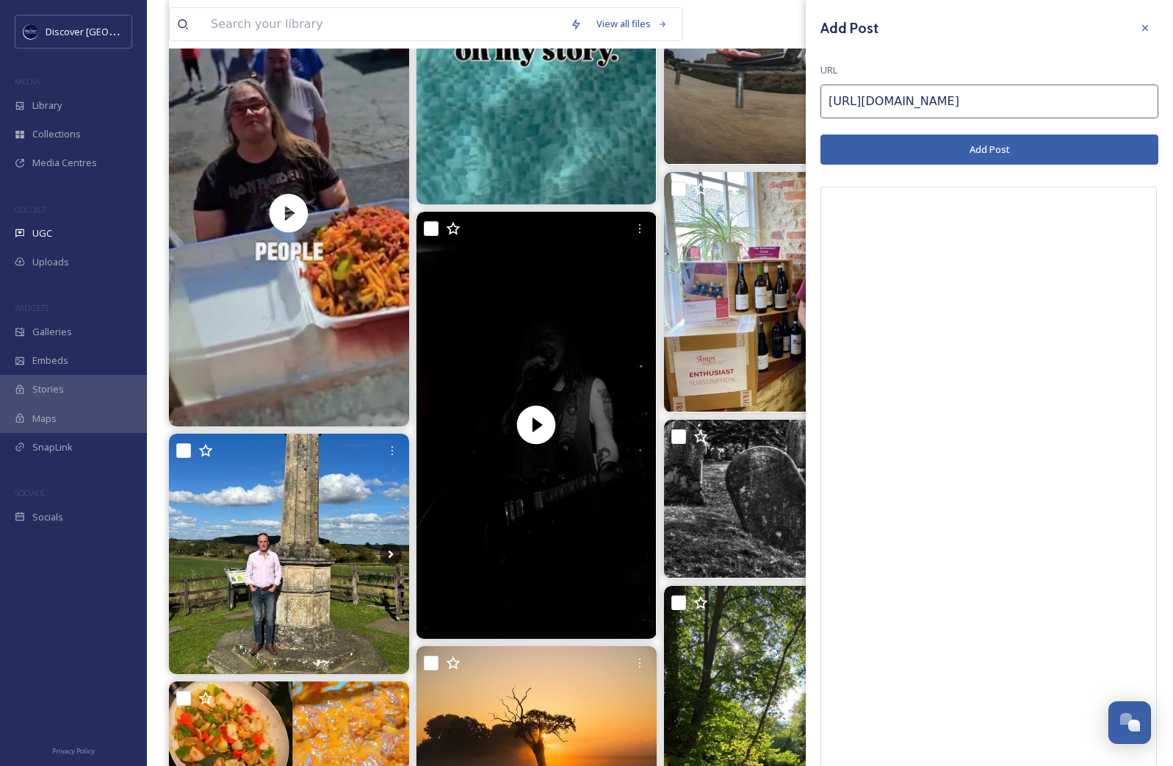
click at [813, 158] on button "Add Post" at bounding box center [990, 149] width 338 height 30
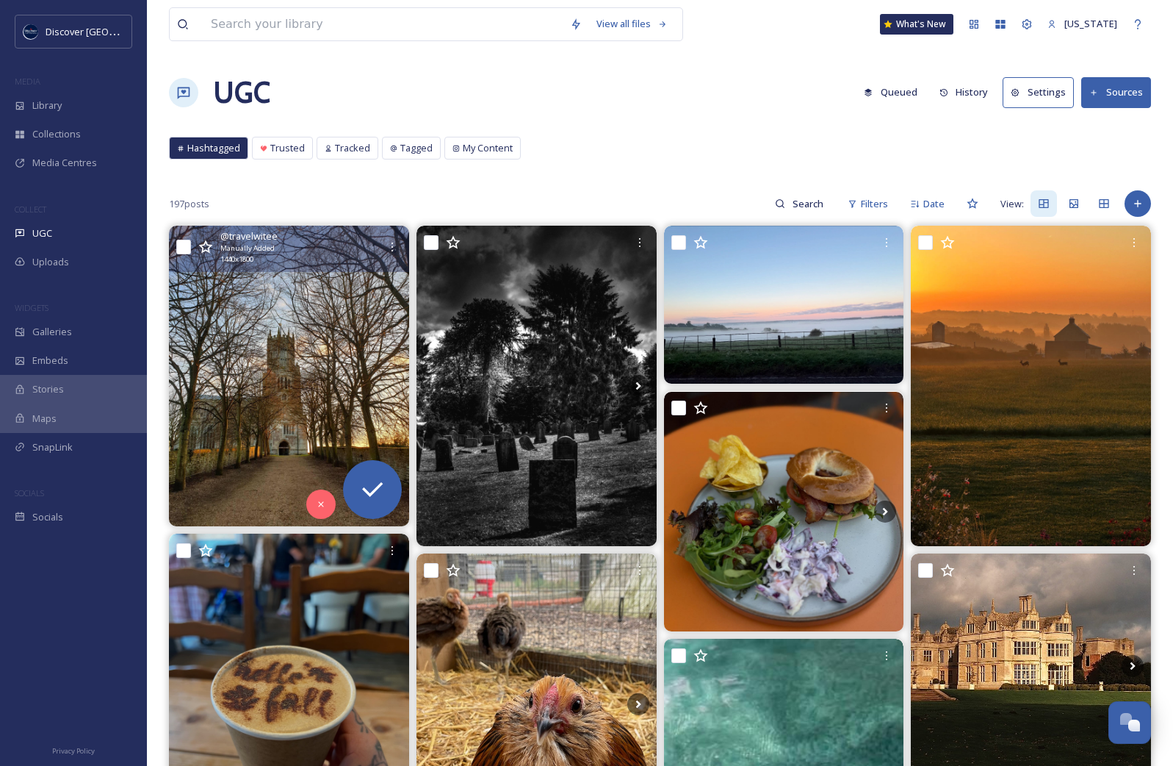
click at [256, 362] on img at bounding box center [289, 376] width 240 height 300
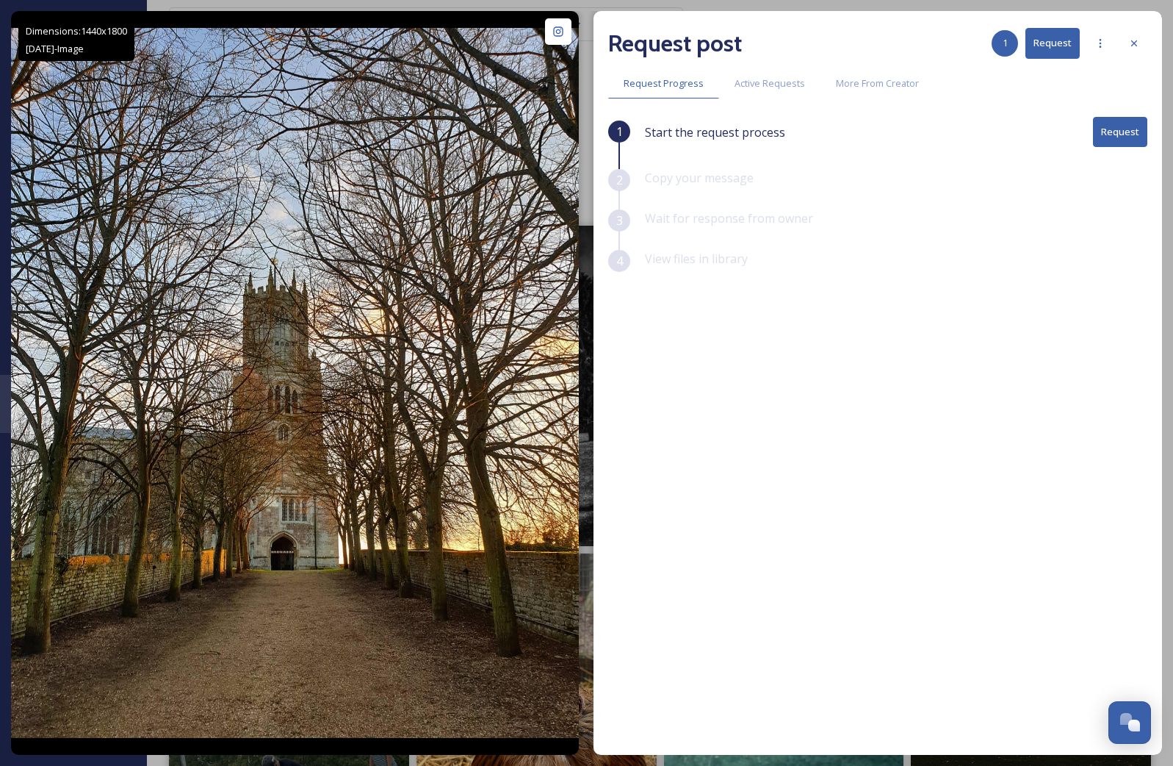
click at [813, 126] on button "Request" at bounding box center [1120, 132] width 54 height 30
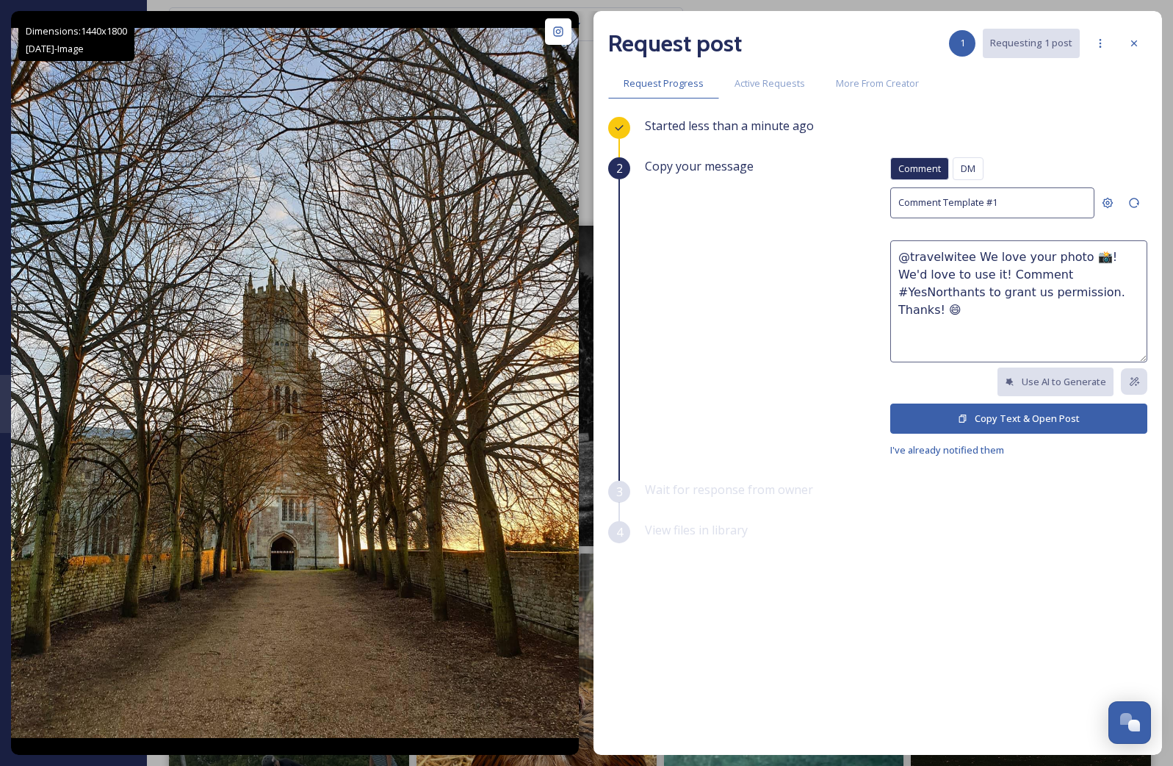
click at [813, 254] on textarea "@travelwitee We love your photo 📸! We'd love to use it! Comment #YesNorthants t…" at bounding box center [1019, 301] width 257 height 122
click at [813, 253] on textarea "Hi @travelwitee We love your photo 📸! We'd love to use it! Comment #YesNorthant…" at bounding box center [1019, 301] width 257 height 122
click at [813, 284] on textarea "Hi @travelwitee we love your photo 📸! We'd love to use it! Comment #YesNorthant…" at bounding box center [1019, 301] width 257 height 122
drag, startPoint x: 964, startPoint y: 270, endPoint x: 1017, endPoint y: 280, distance: 53.8
click at [813, 271] on textarea "Hi @travelwitee we love your photo 📸! We'd love to use it! Comment #YesNorthant…" at bounding box center [1019, 301] width 257 height 122
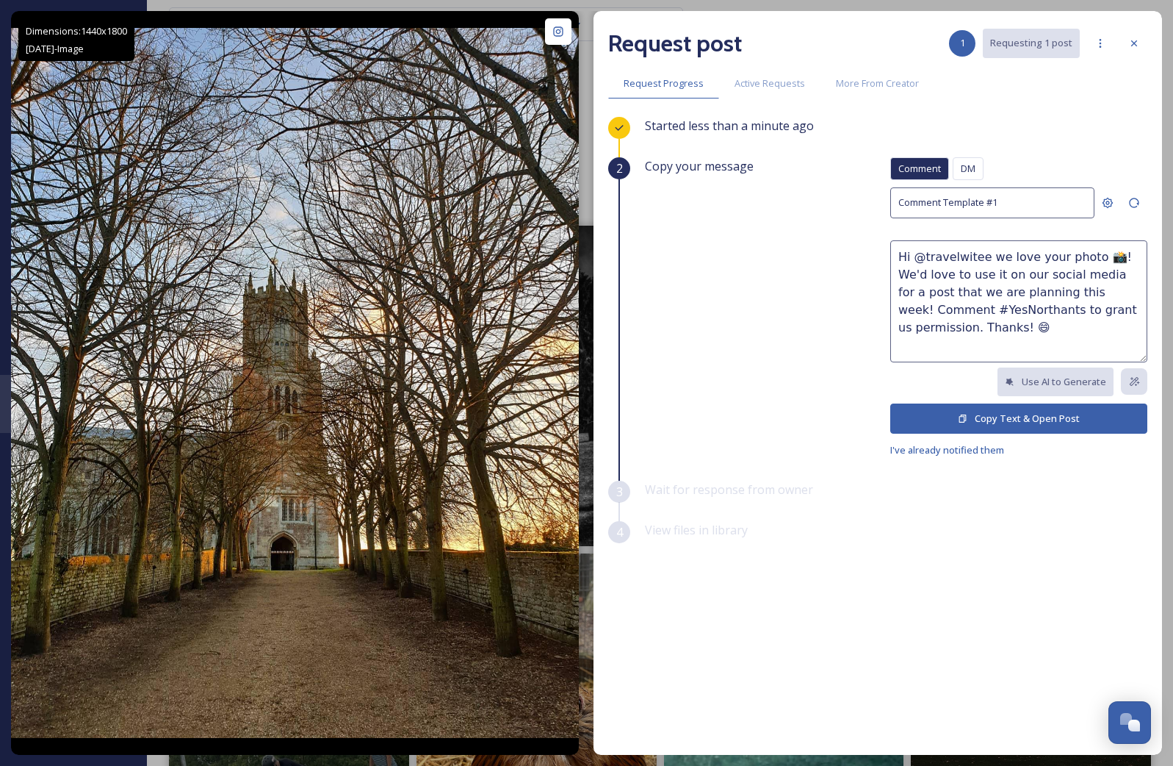
click at [813, 320] on textarea "Hi @travelwitee we love your photo 📸! We'd love to use it on our social media f…" at bounding box center [1019, 301] width 257 height 122
type textarea "Hi @travelwitee we love your photo 📸! We'd love to use it on our social media f…"
click at [813, 419] on button "Copy Text & Open Post" at bounding box center [1019, 418] width 257 height 30
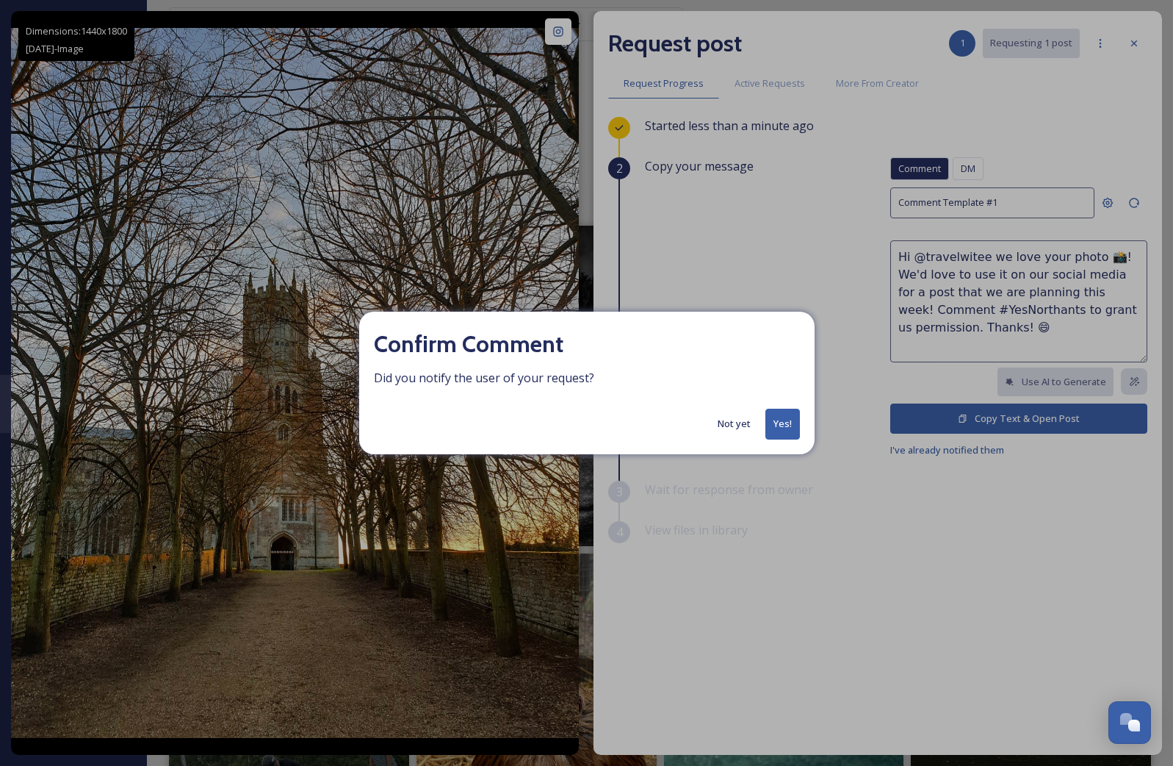
click at [784, 427] on button "Yes!" at bounding box center [783, 424] width 35 height 30
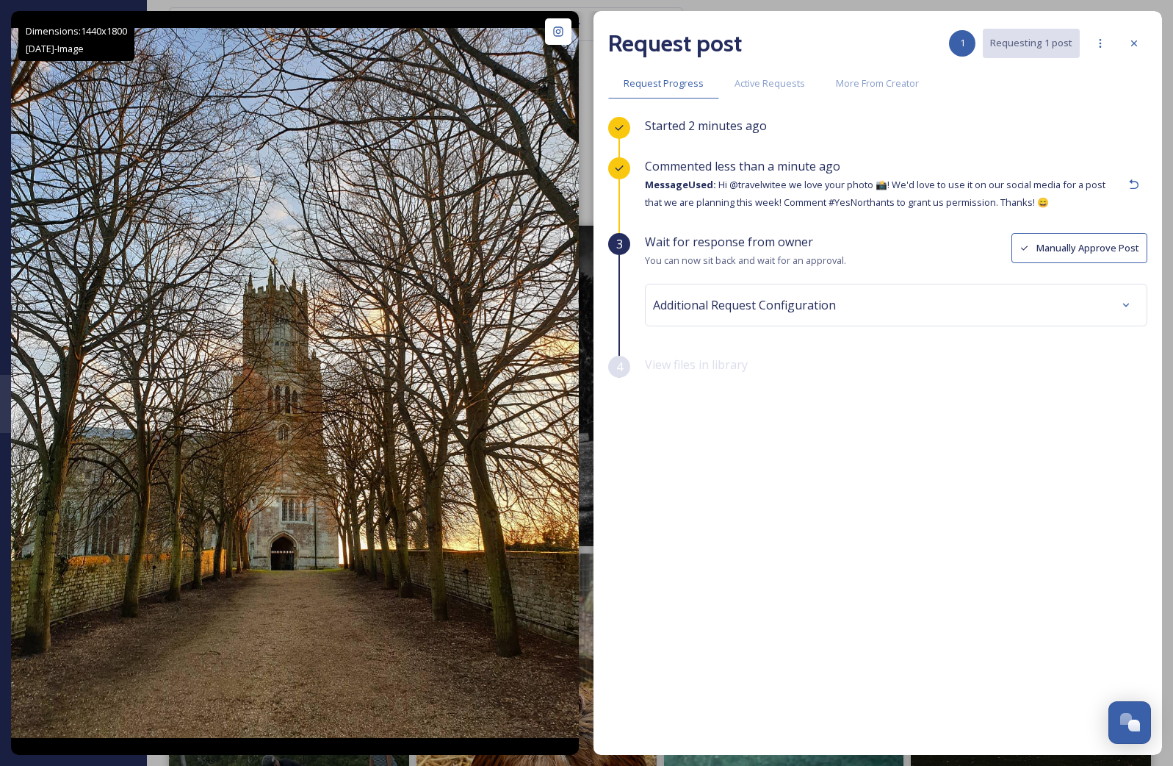
click at [813, 243] on button "Manually Approve Post" at bounding box center [1080, 248] width 136 height 30
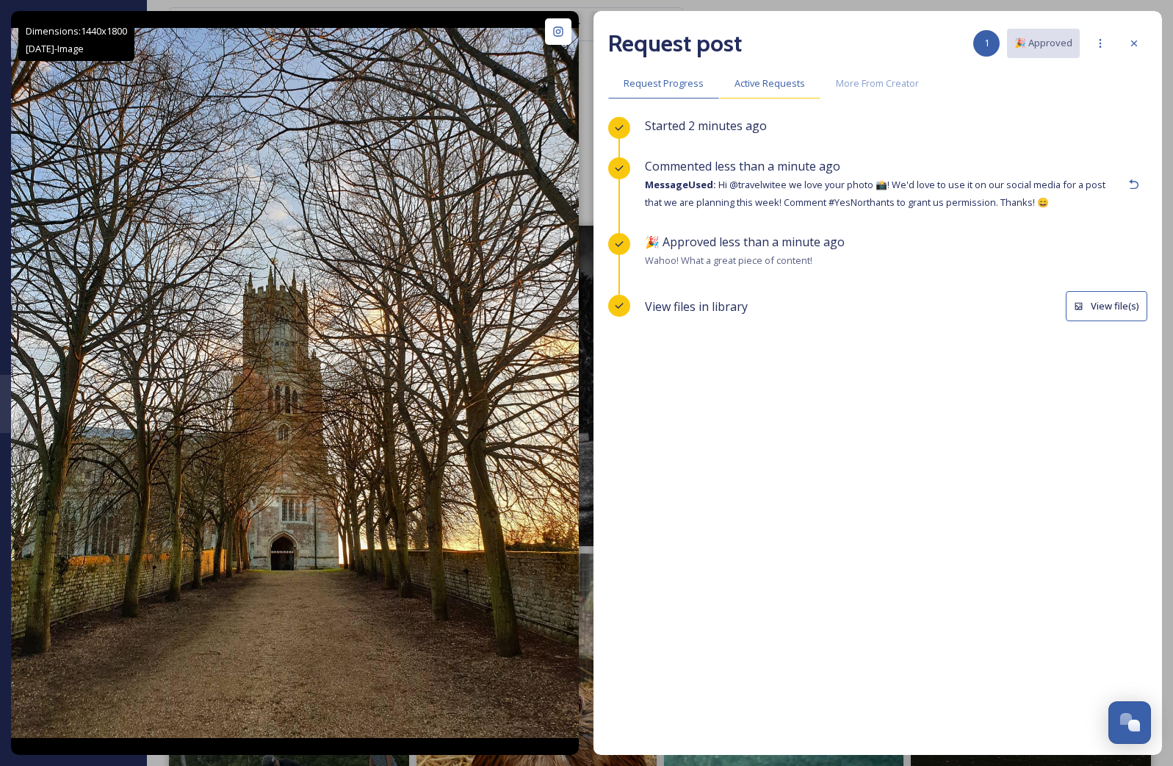
click at [769, 81] on span "Active Requests" at bounding box center [770, 83] width 71 height 14
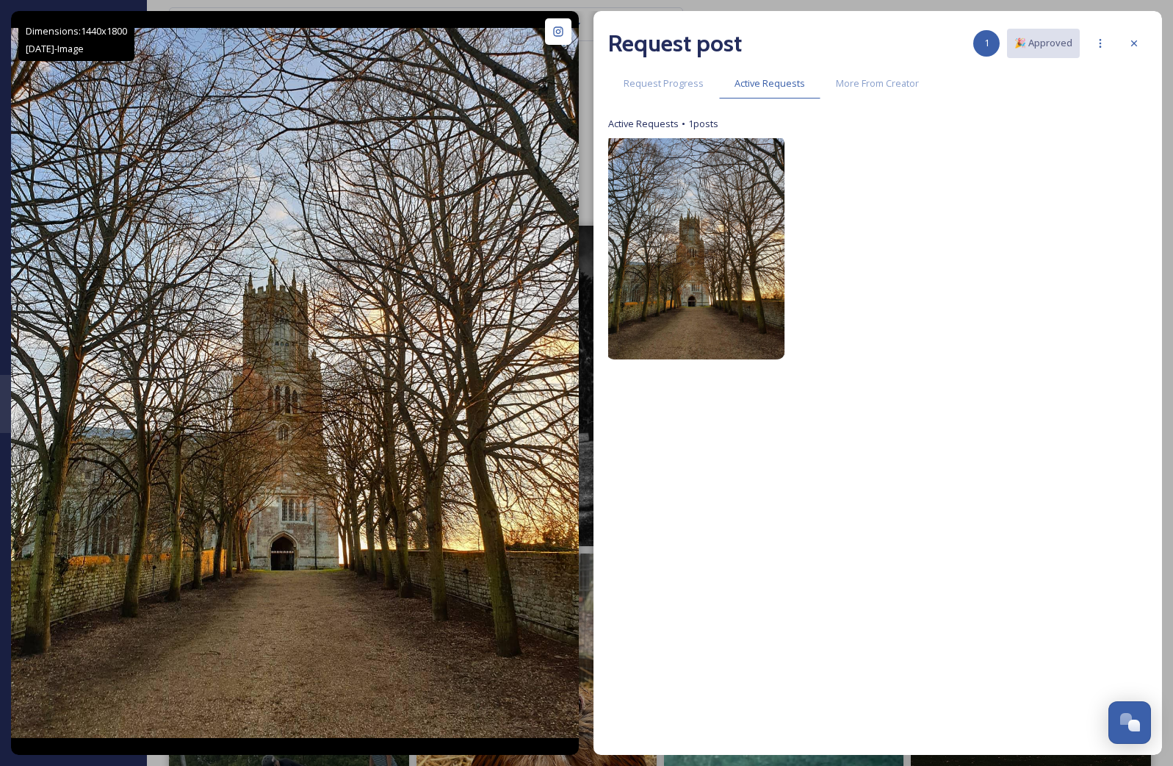
click at [691, 270] on img at bounding box center [696, 247] width 179 height 223
click at [694, 270] on img at bounding box center [696, 247] width 179 height 223
click at [663, 89] on div "Request Progress" at bounding box center [663, 83] width 111 height 30
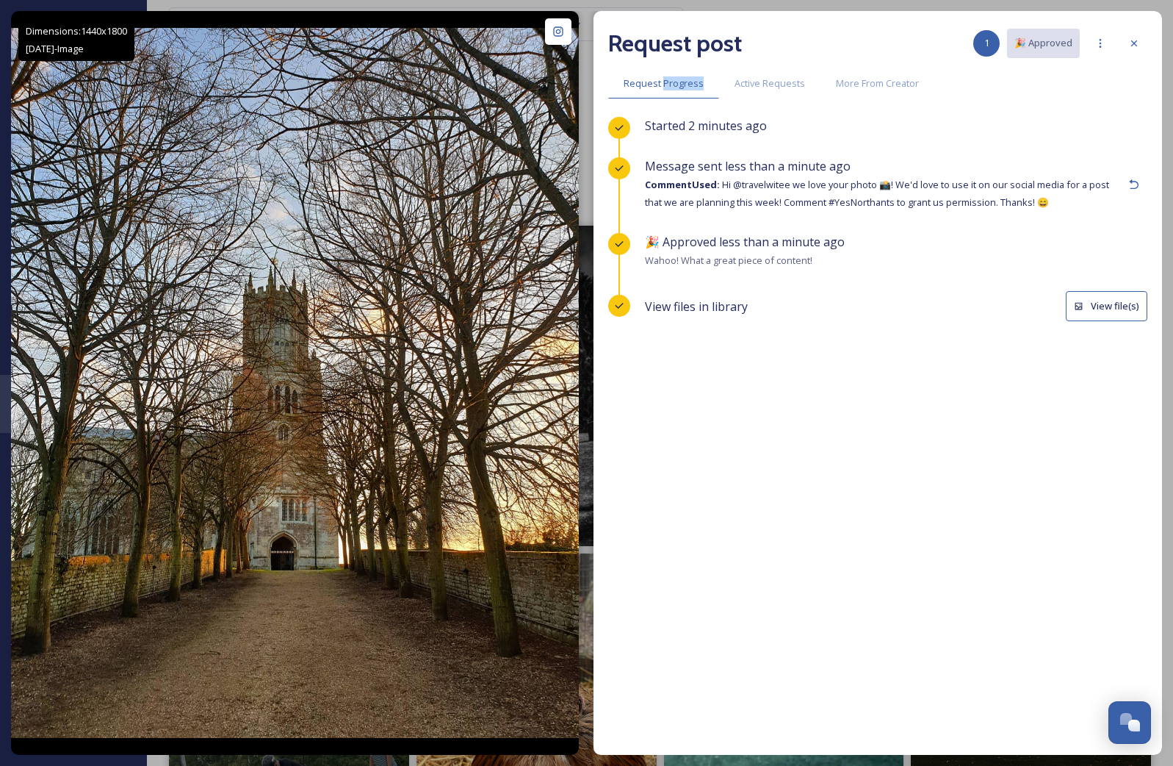
click at [813, 305] on button "View file(s)" at bounding box center [1107, 306] width 82 height 30
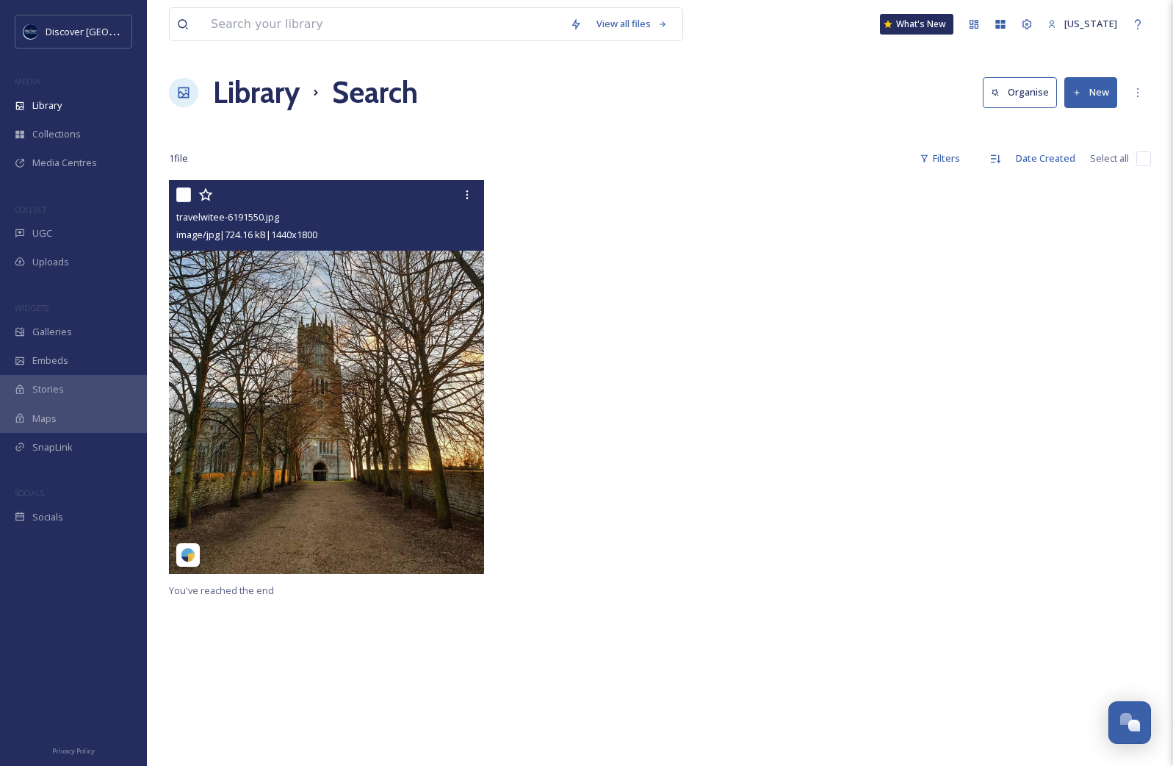
click at [367, 348] on img at bounding box center [326, 377] width 315 height 394
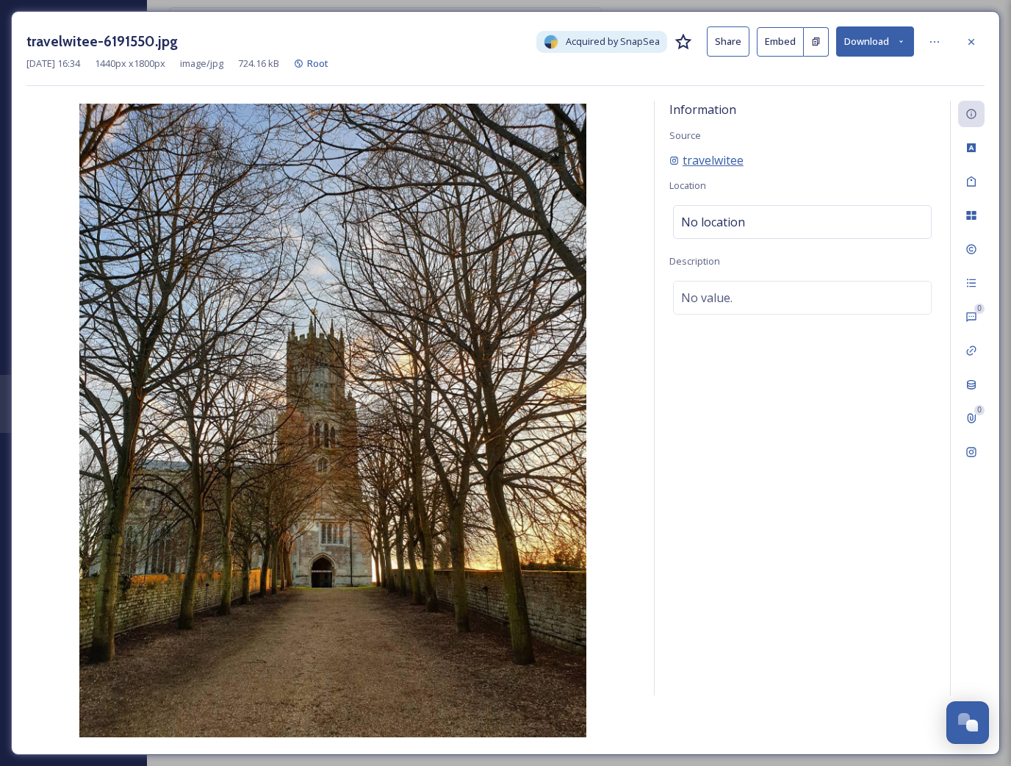
click at [708, 157] on span "travelwitee" at bounding box center [713, 160] width 61 height 18
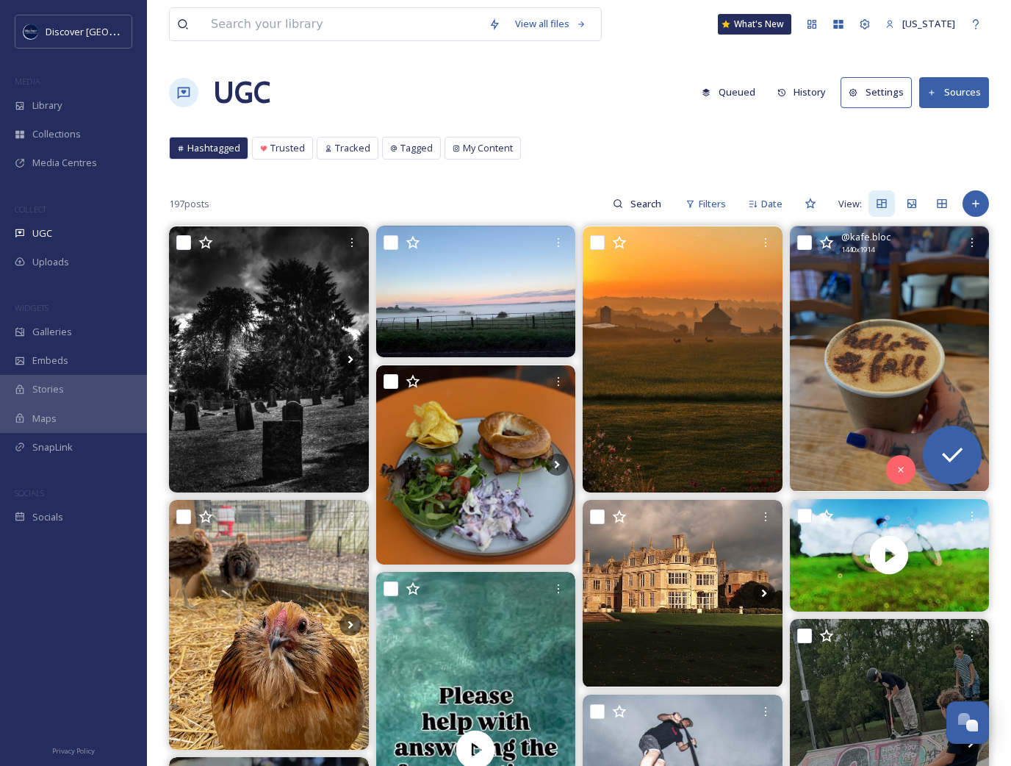
click at [849, 330] on img at bounding box center [890, 358] width 200 height 265
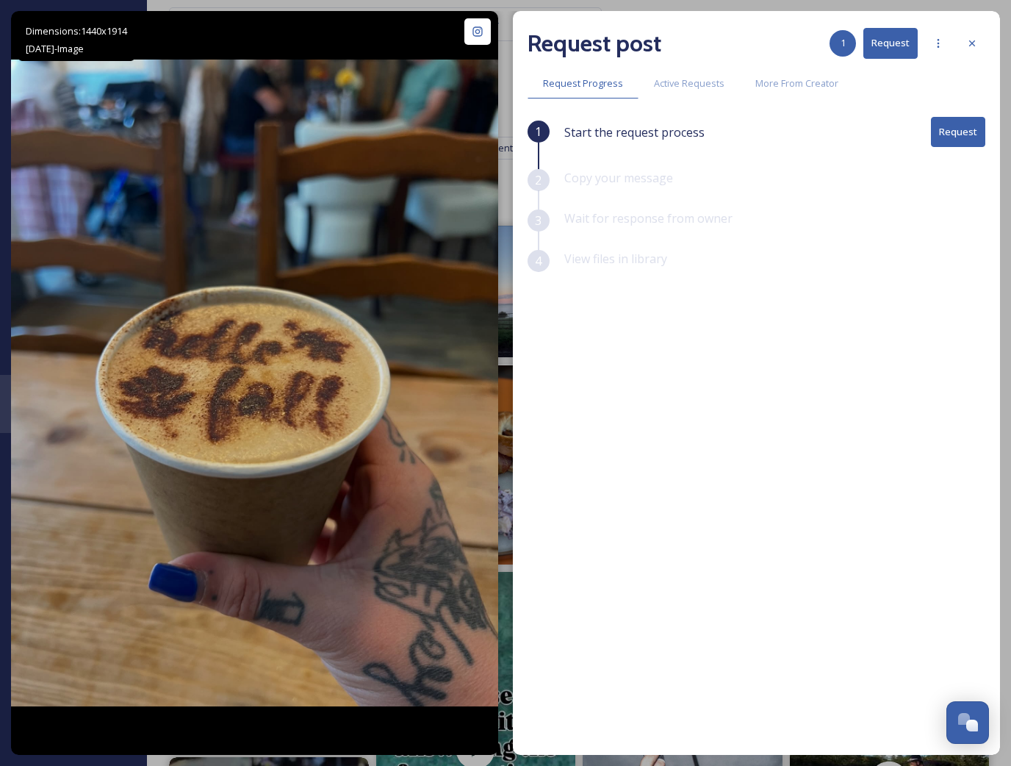
click at [968, 37] on div at bounding box center [972, 43] width 26 height 26
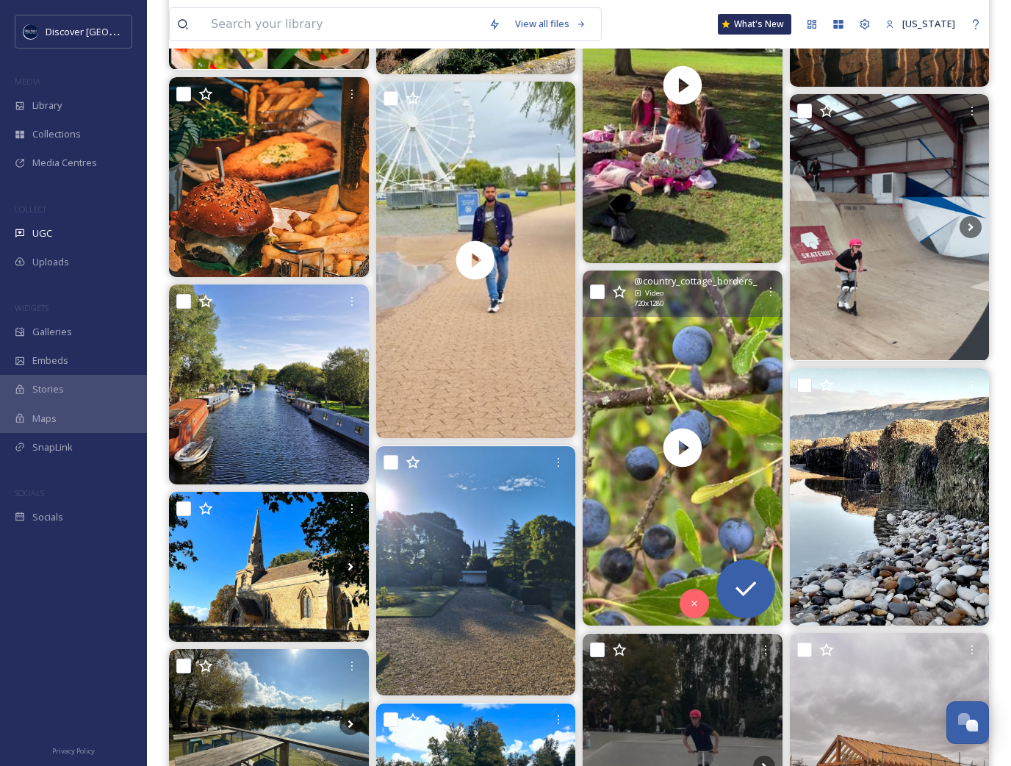
scroll to position [1614, 0]
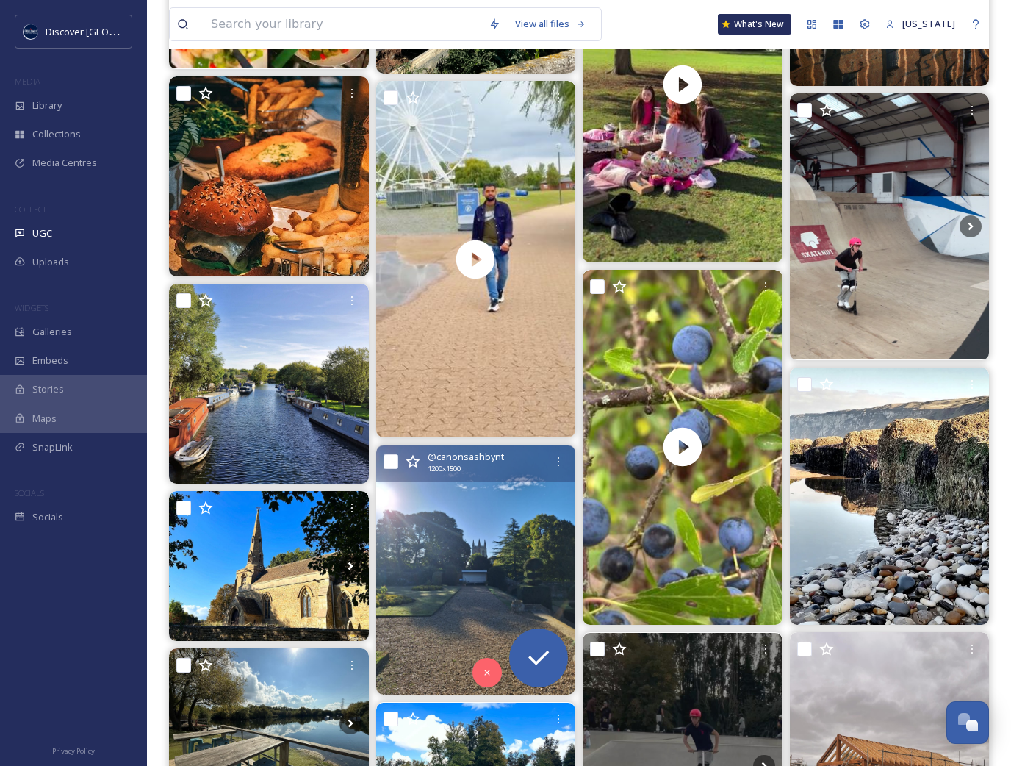
click at [495, 560] on img at bounding box center [476, 569] width 200 height 249
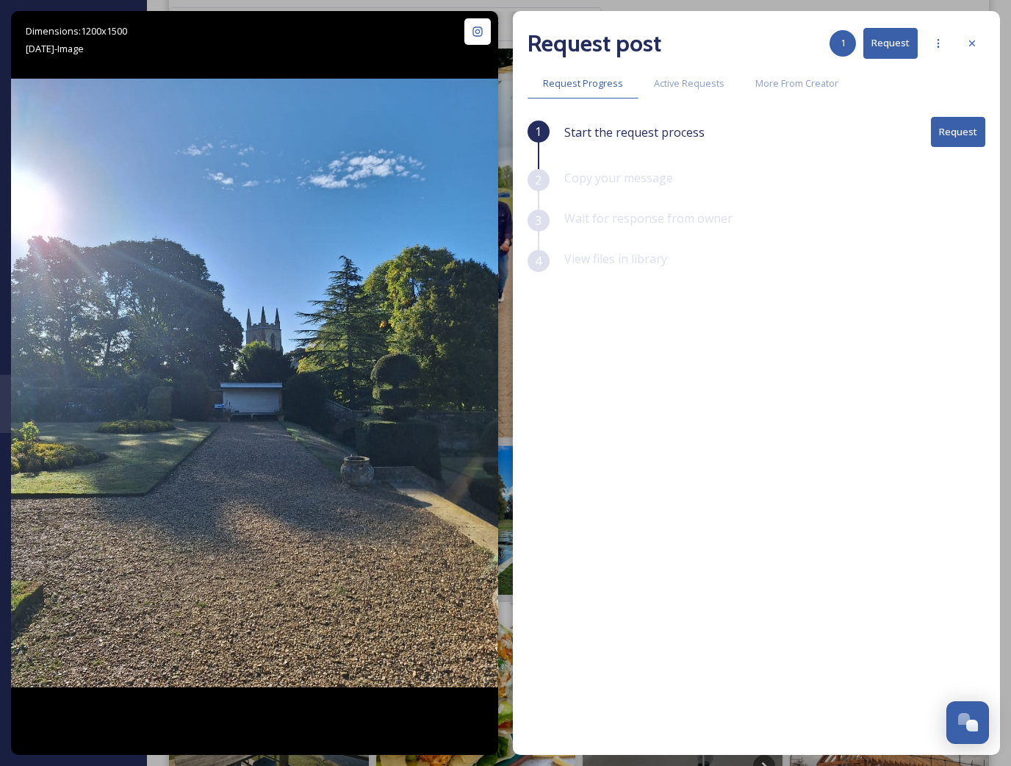
click at [974, 50] on div at bounding box center [972, 43] width 26 height 26
